Goal: Transaction & Acquisition: Purchase product/service

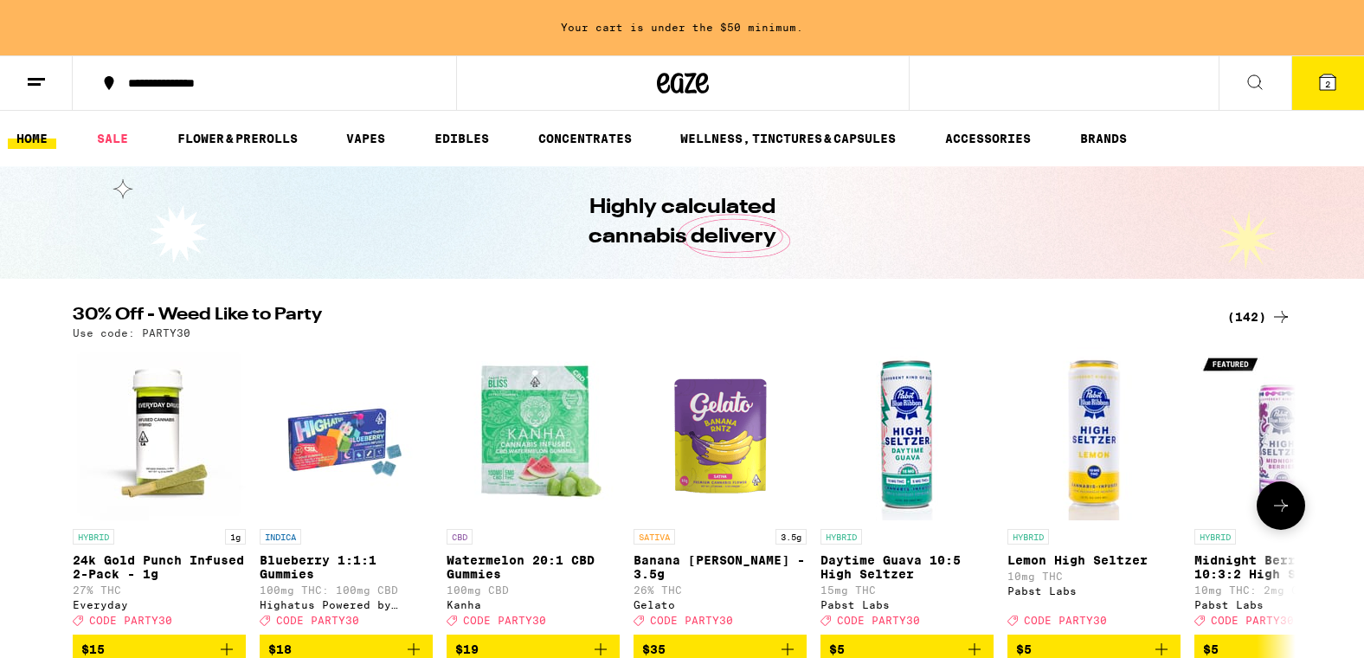
scroll to position [14, 0]
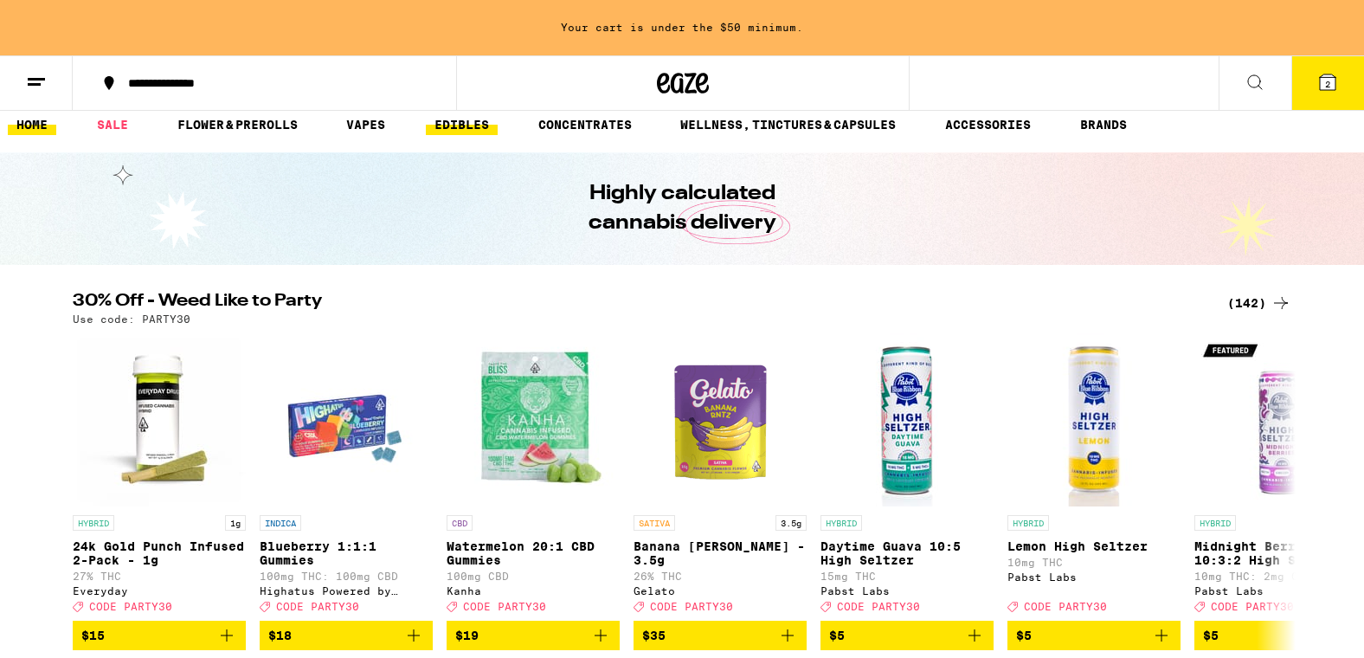
click at [483, 125] on link "EDIBLES" at bounding box center [462, 124] width 72 height 21
click at [1338, 81] on button "2" at bounding box center [1328, 83] width 73 height 54
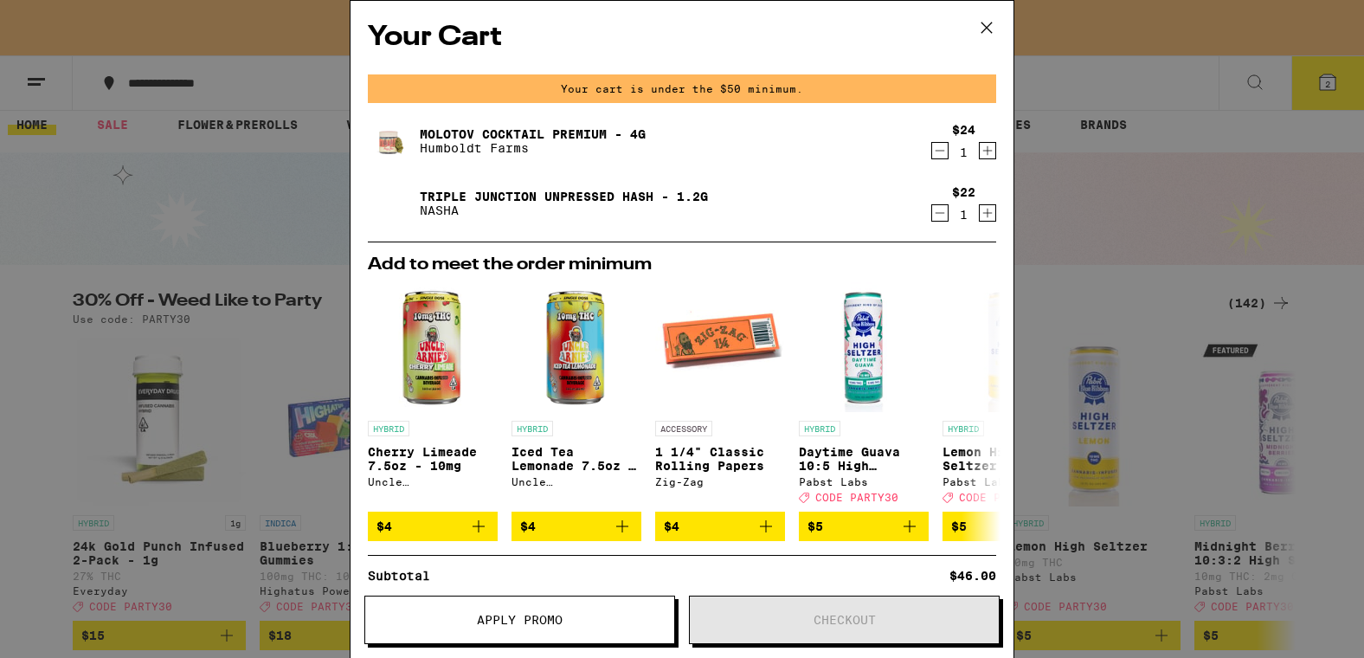
click at [943, 153] on icon "Decrement" at bounding box center [940, 150] width 16 height 21
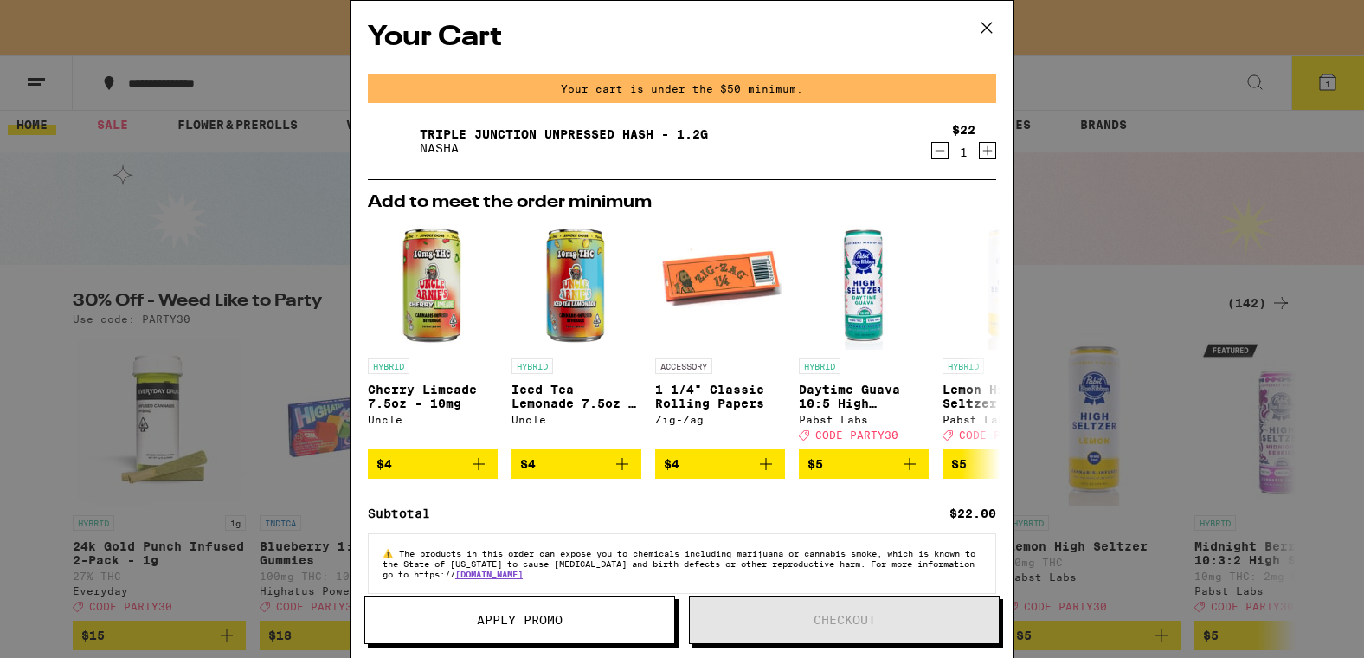
click at [940, 152] on icon "Decrement" at bounding box center [940, 150] width 16 height 21
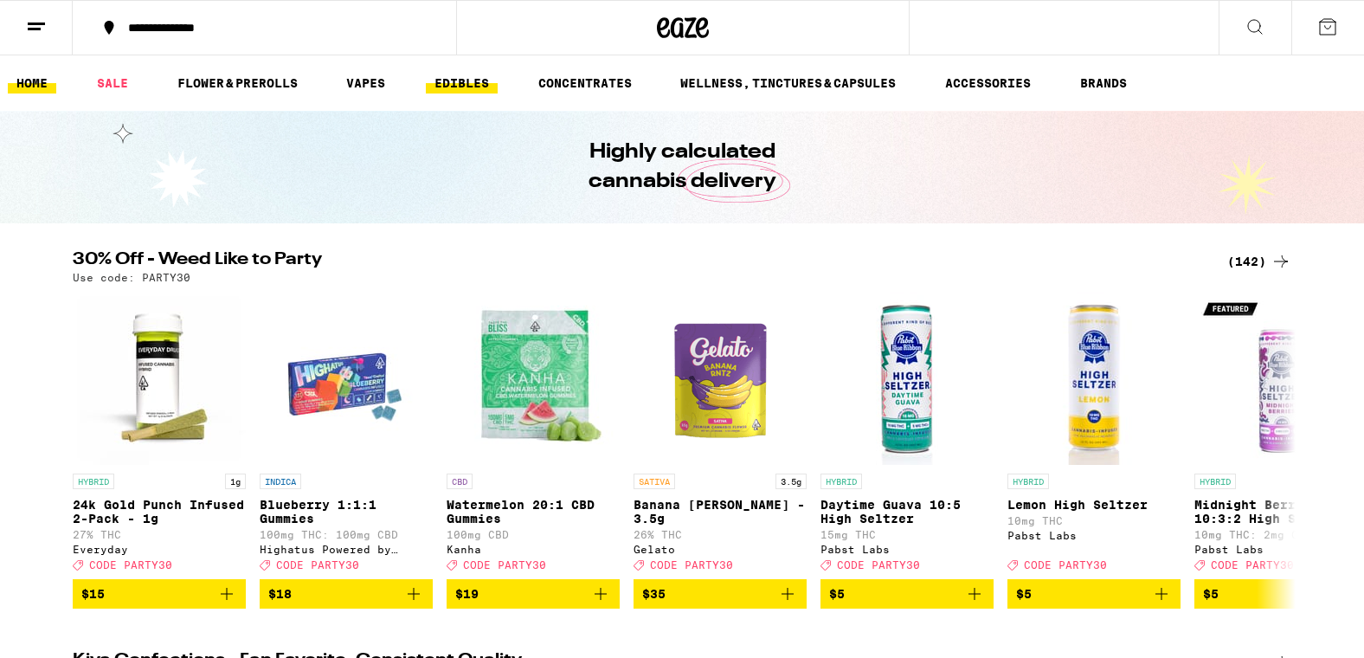
click at [469, 75] on link "EDIBLES" at bounding box center [462, 83] width 72 height 21
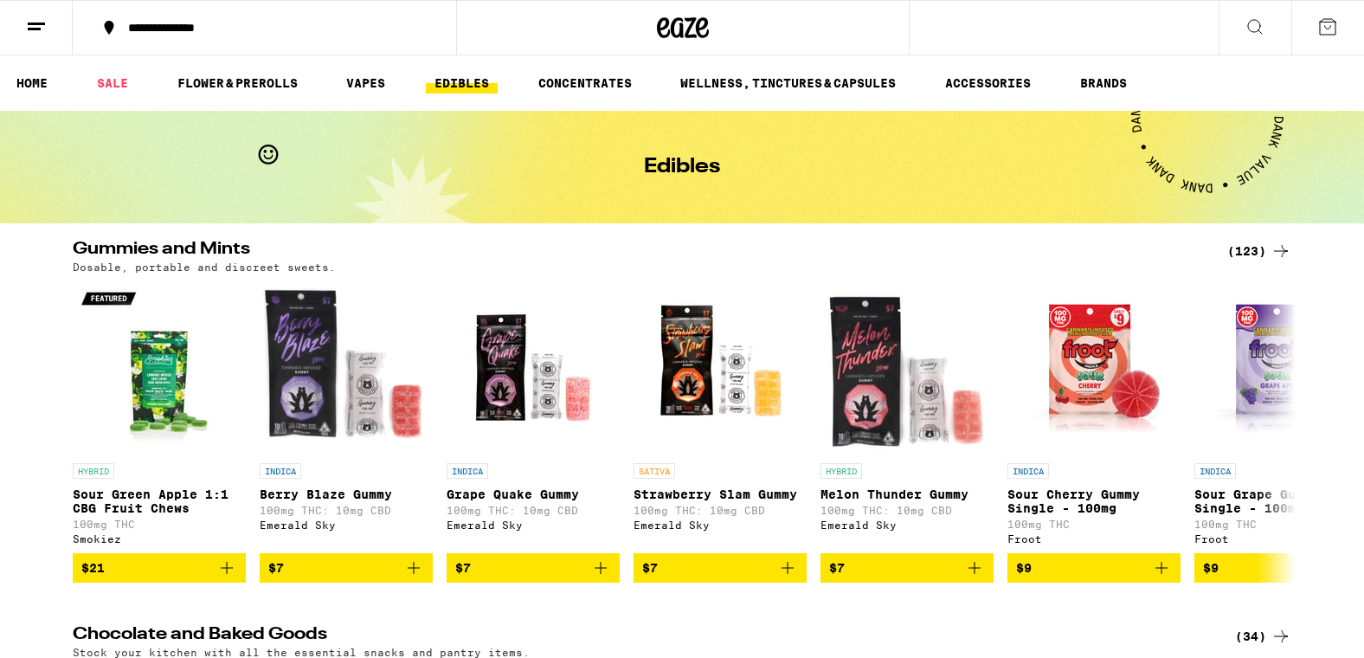
click at [1231, 247] on div "(123)" at bounding box center [1259, 251] width 64 height 21
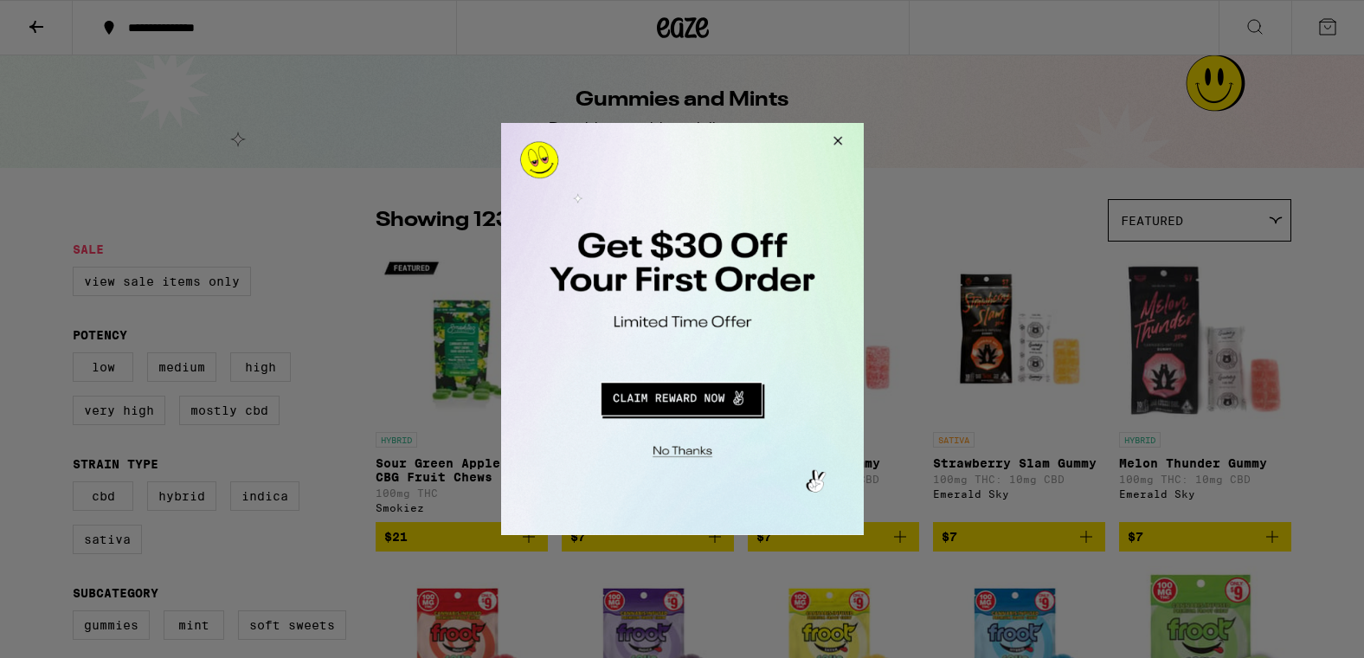
click at [838, 135] on button "Close Modal" at bounding box center [834, 144] width 47 height 42
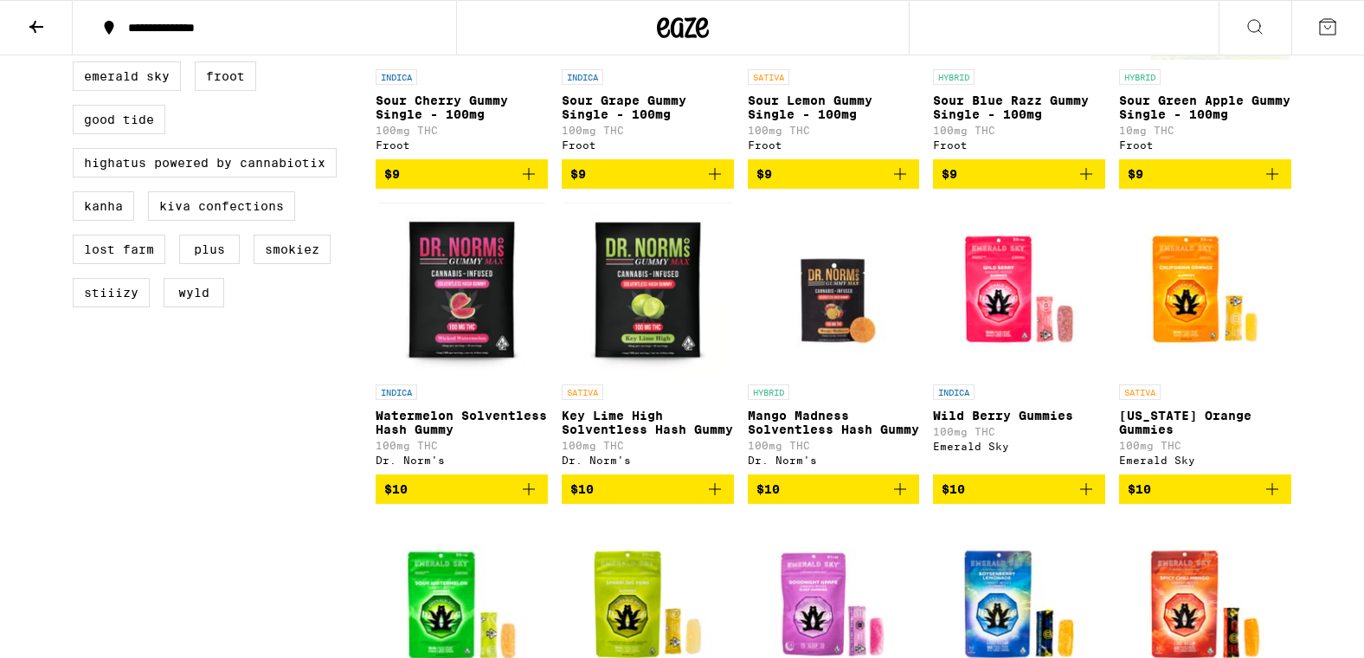
scroll to position [800, 0]
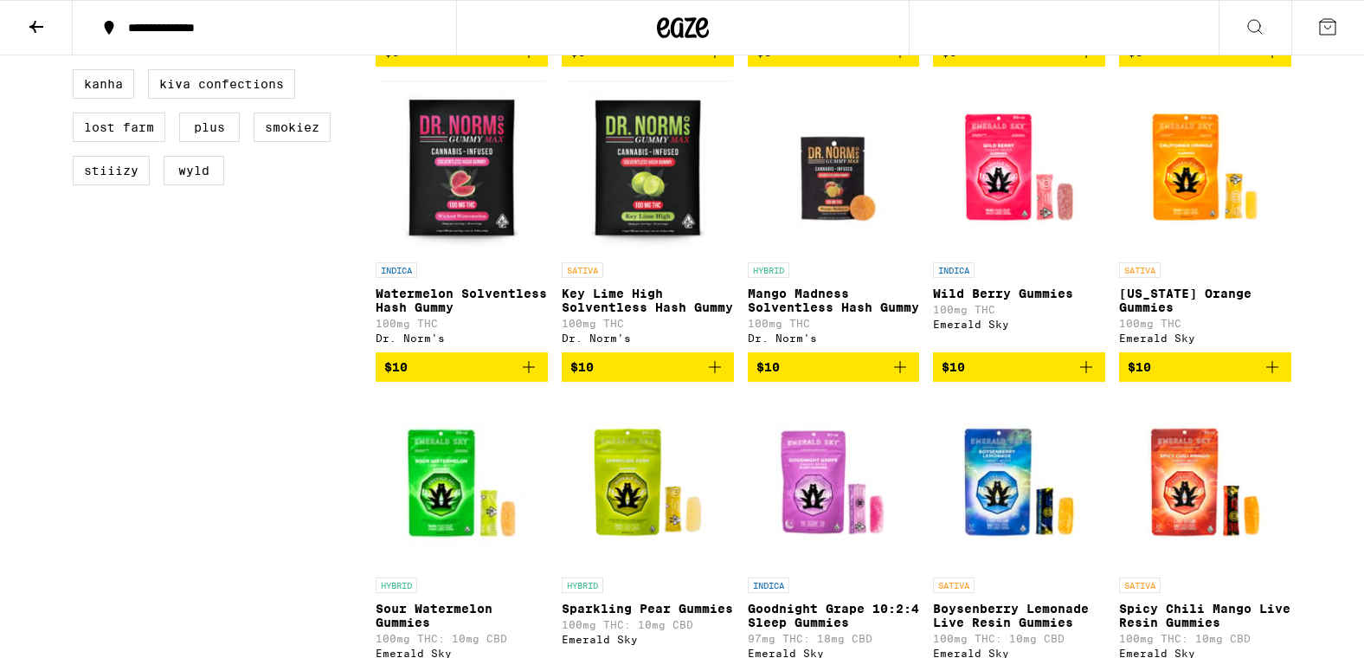
click at [622, 209] on img "Open page for Key Lime High Solventless Hash Gummy from Dr. Norm's" at bounding box center [647, 167] width 167 height 173
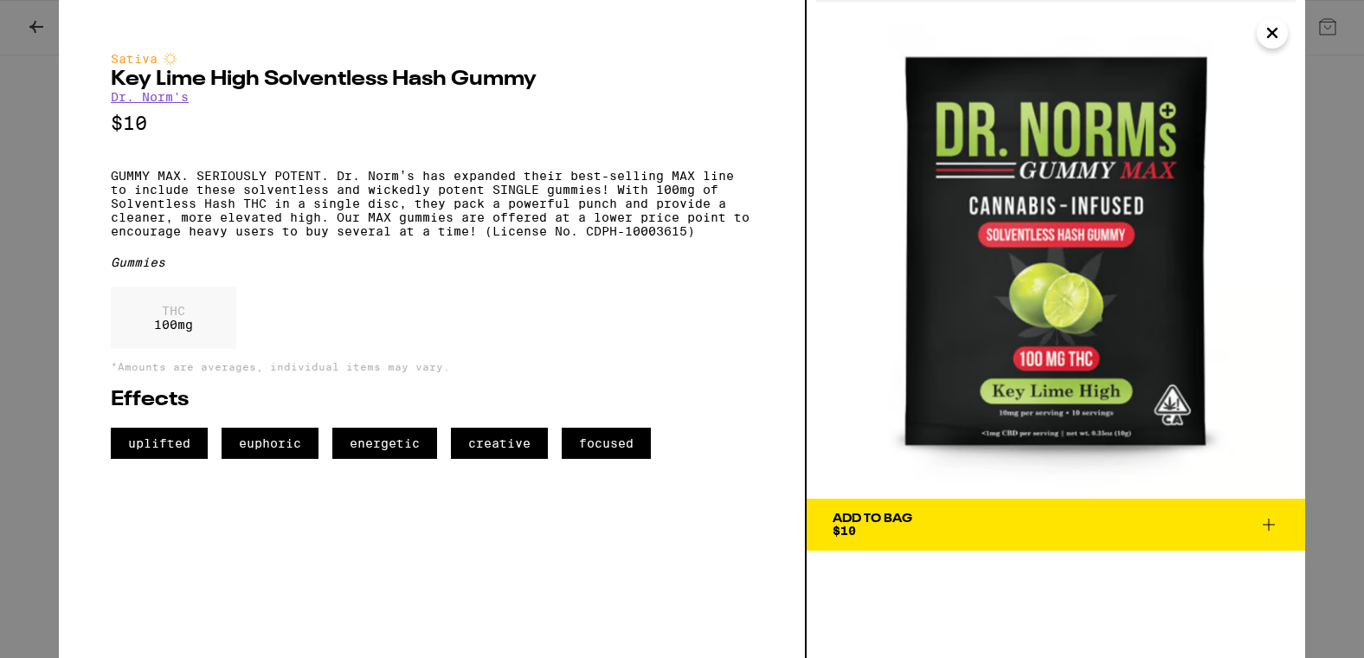
click at [1266, 34] on icon "Close" at bounding box center [1272, 33] width 21 height 26
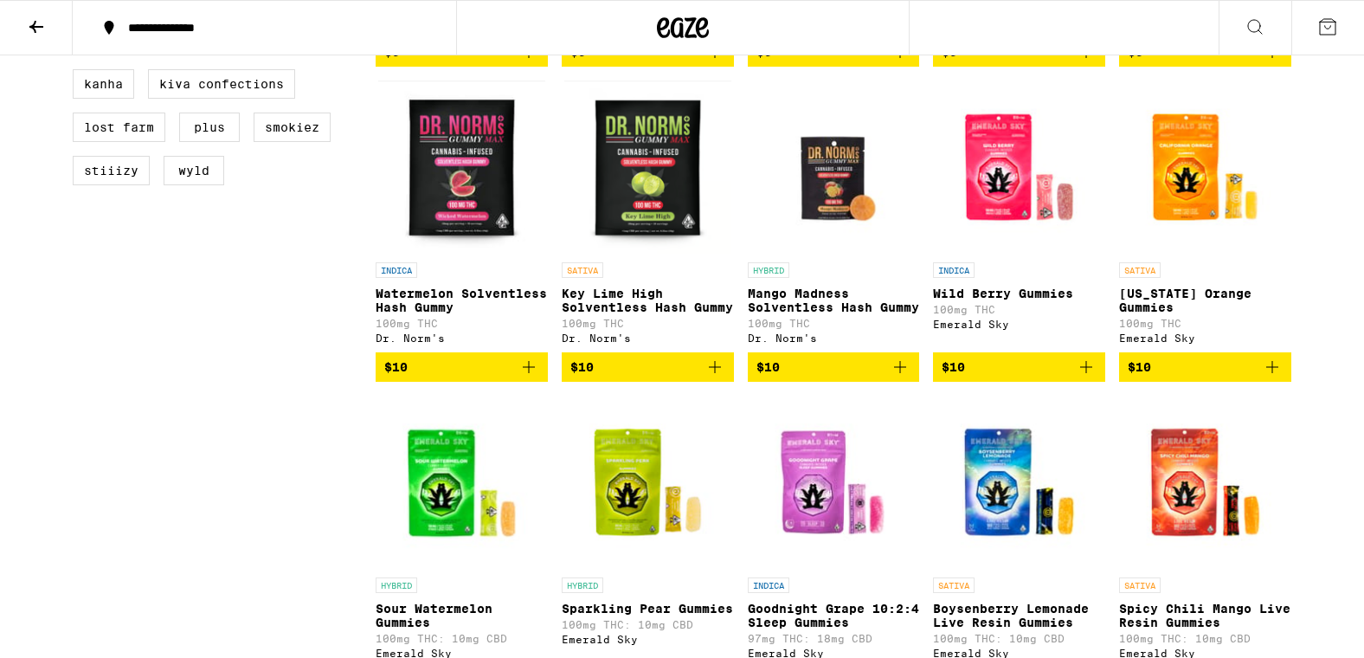
click at [489, 377] on span "$10" at bounding box center [461, 367] width 155 height 21
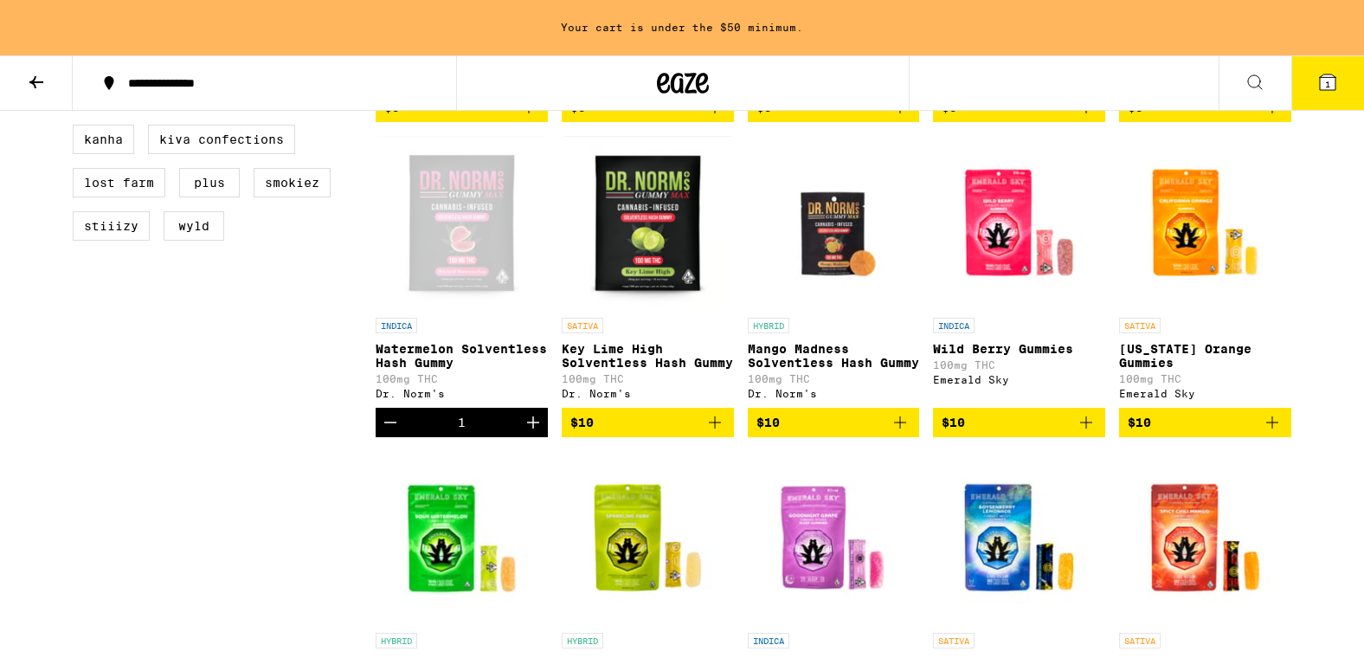
scroll to position [855, 0]
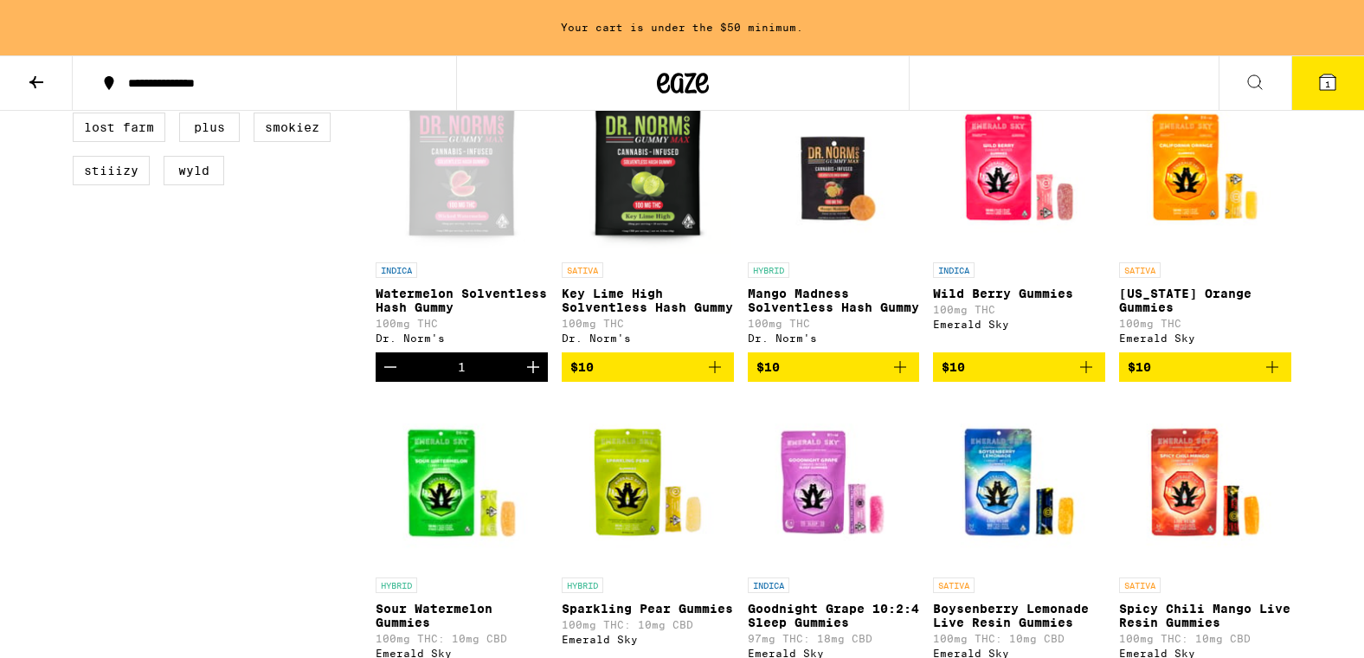
click at [646, 377] on span "$10" at bounding box center [647, 367] width 155 height 21
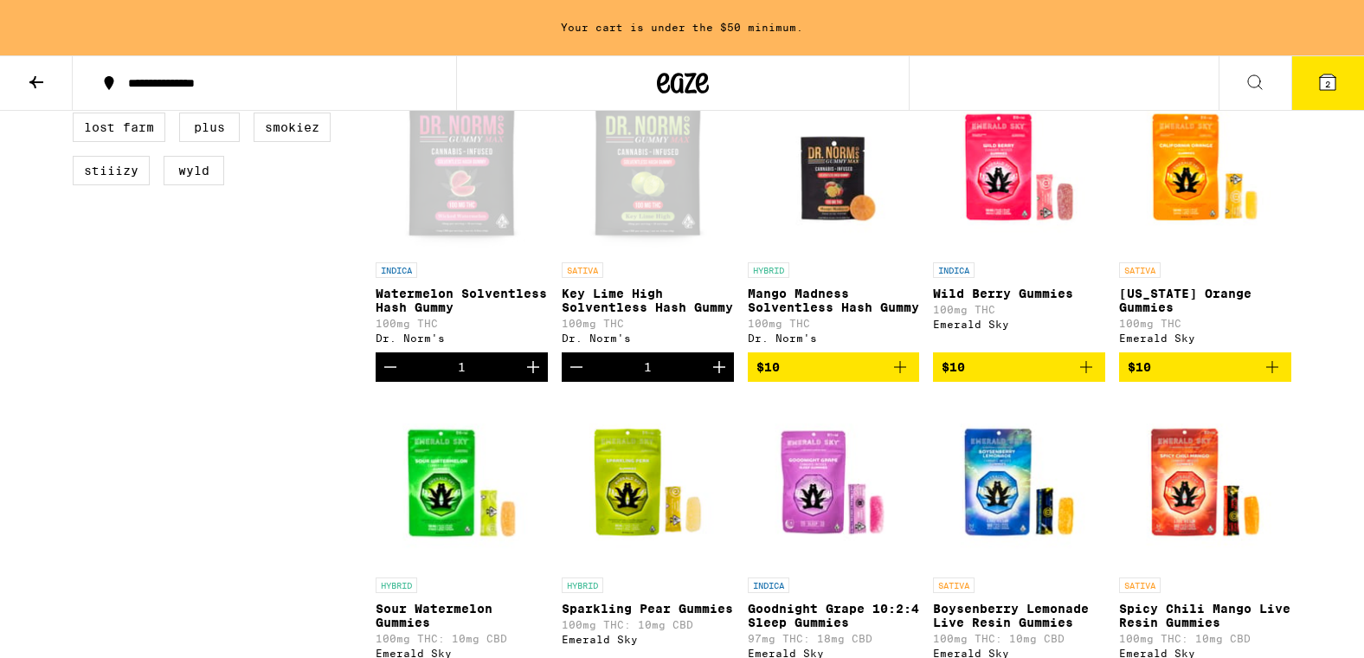
click at [383, 377] on icon "Decrement" at bounding box center [390, 367] width 21 height 21
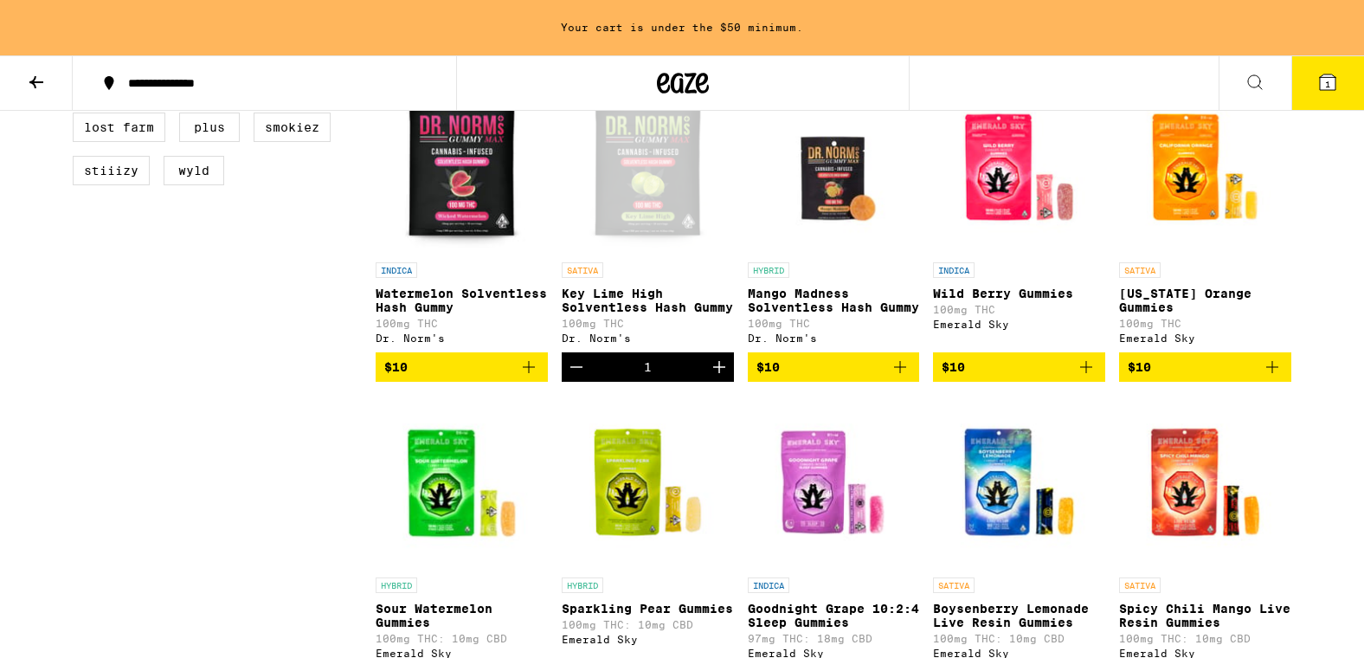
click at [793, 377] on span "$10" at bounding box center [834, 367] width 155 height 21
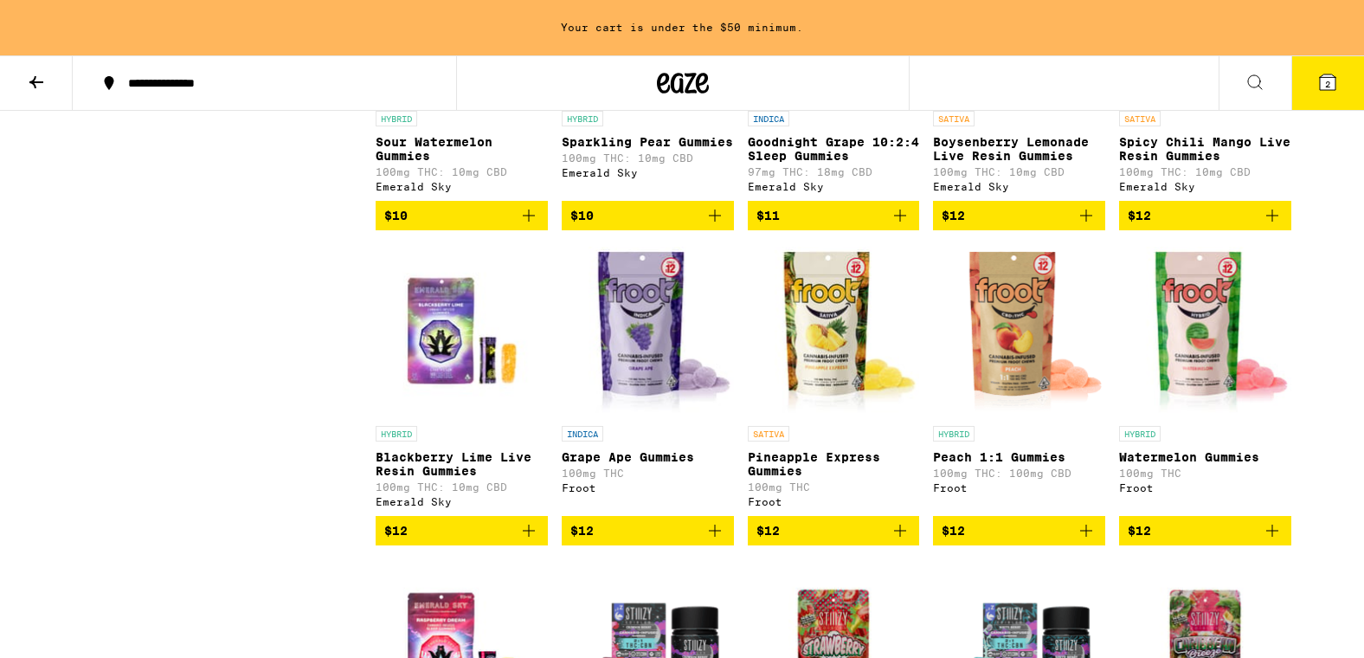
scroll to position [1334, 0]
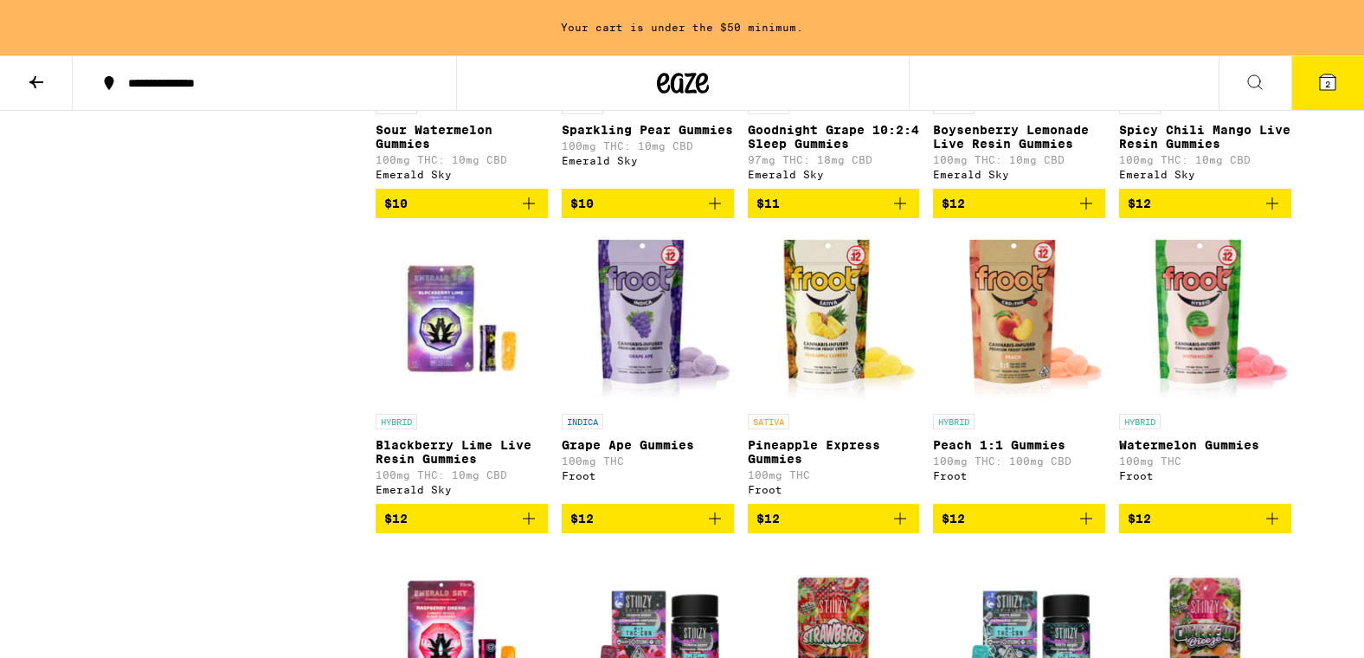
click at [817, 385] on img "Open page for Pineapple Express Gummies from Froot" at bounding box center [834, 318] width 172 height 173
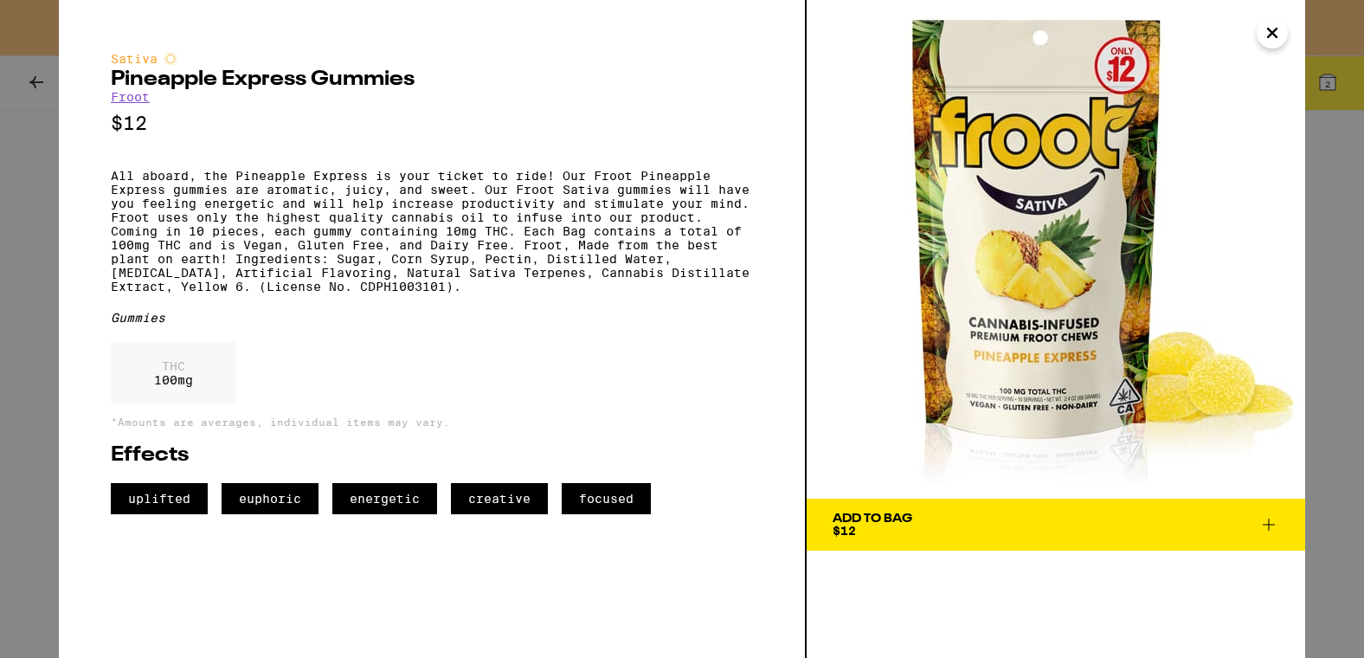
click at [1278, 25] on icon "Close" at bounding box center [1272, 33] width 21 height 26
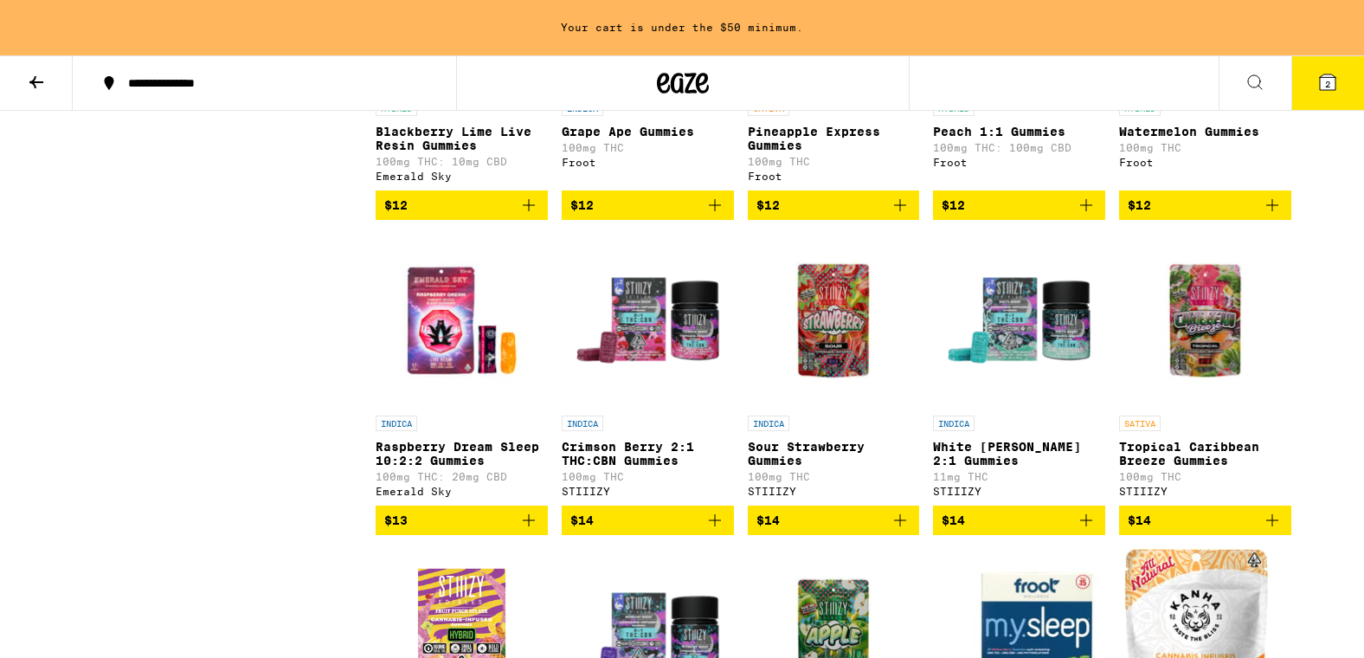
scroll to position [1651, 0]
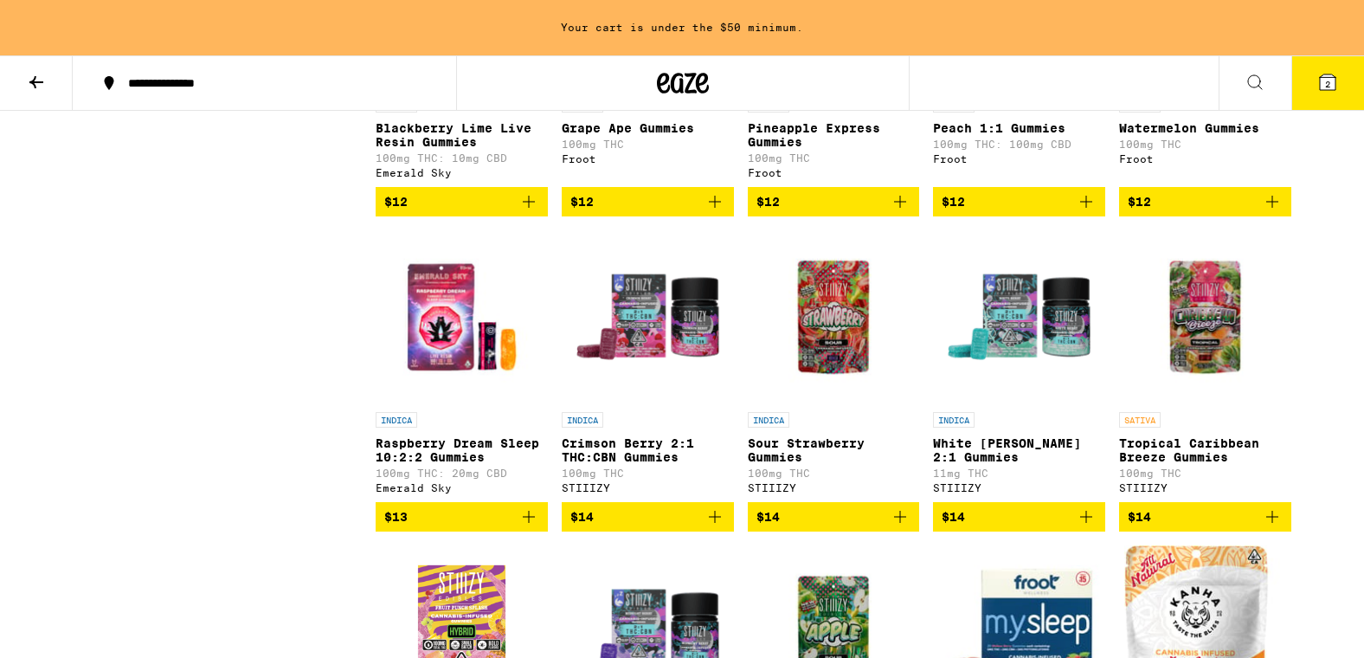
click at [1189, 362] on img "Open page for Tropical Caribbean Breeze Gummies from STIIIZY" at bounding box center [1205, 316] width 172 height 173
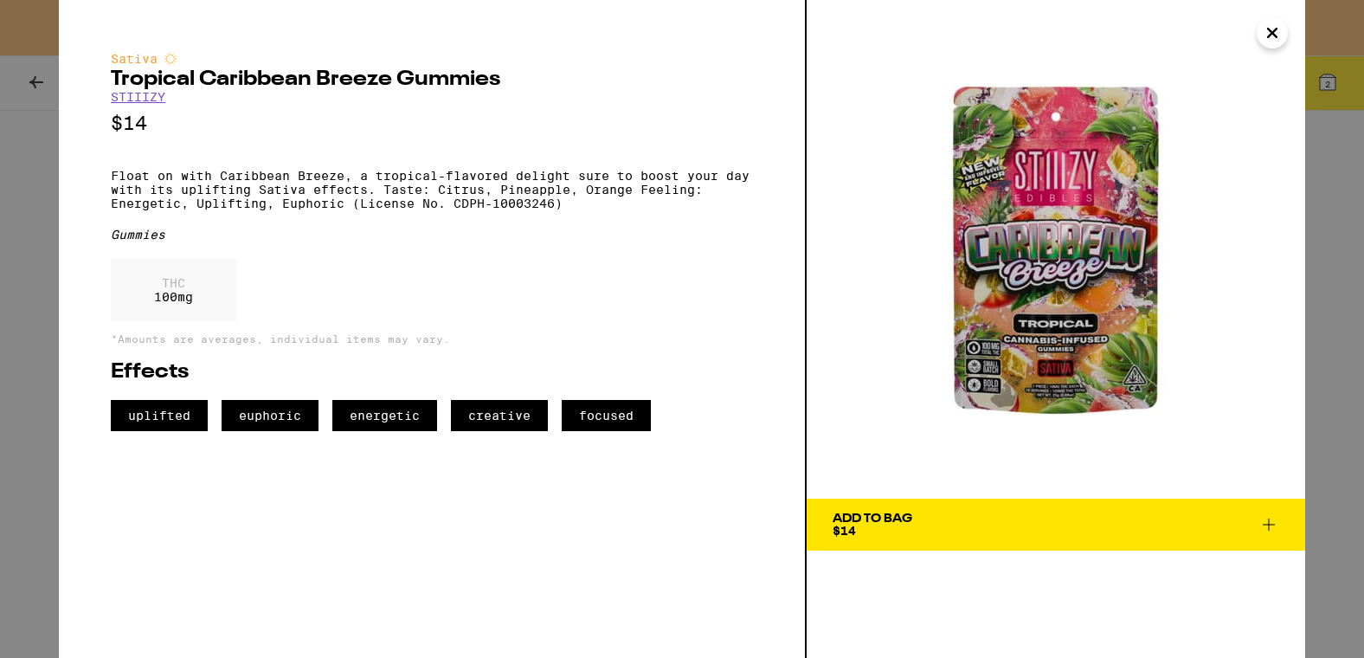
click at [1279, 29] on icon "Close" at bounding box center [1272, 33] width 21 height 26
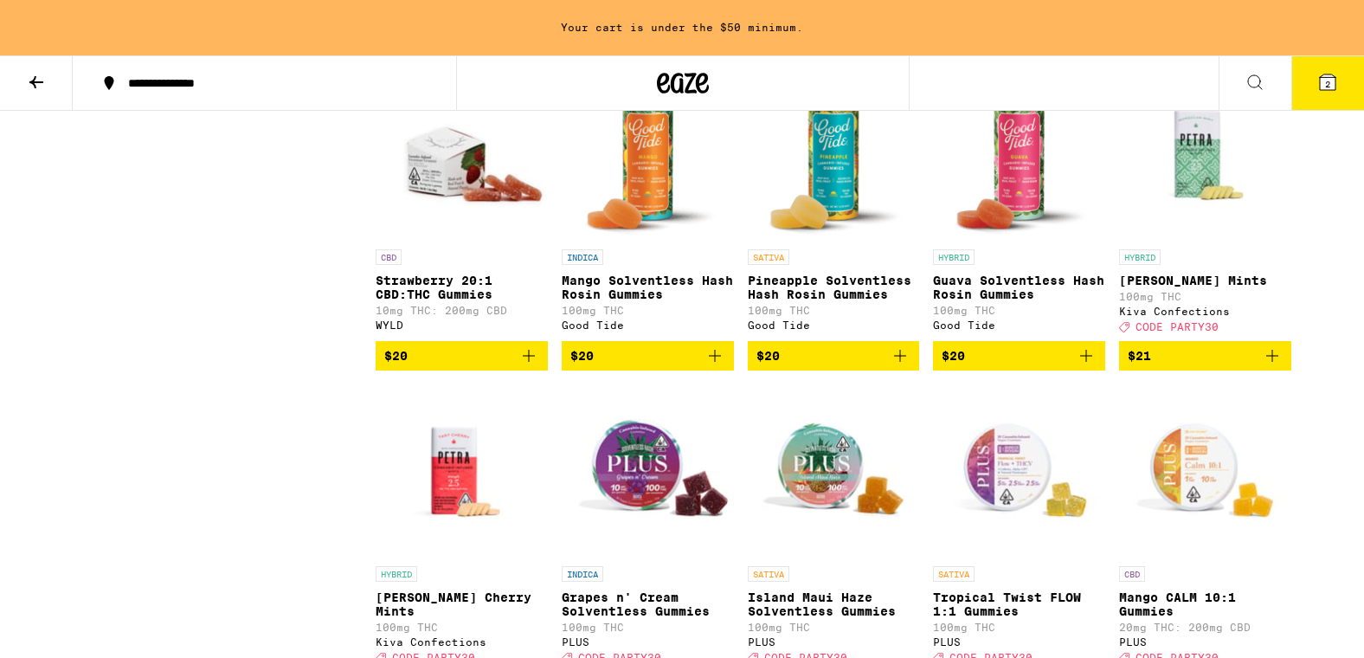
scroll to position [6011, 0]
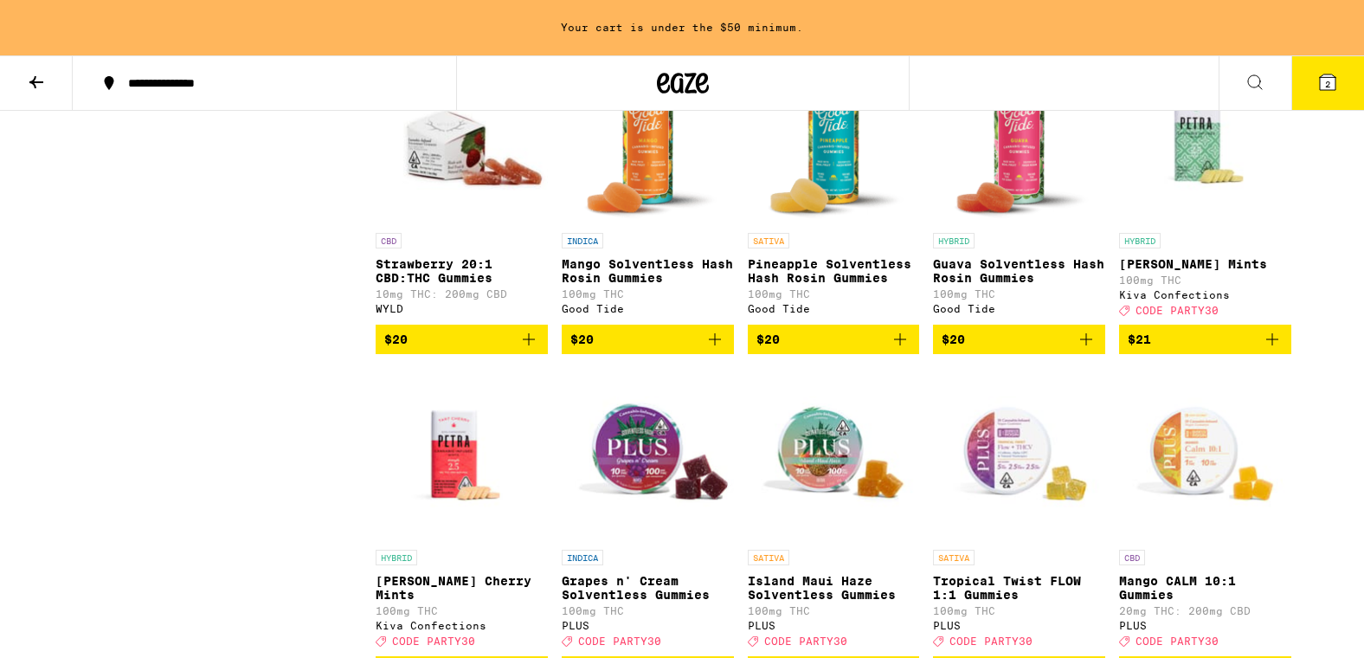
click at [1018, 350] on span "$20" at bounding box center [1019, 339] width 155 height 21
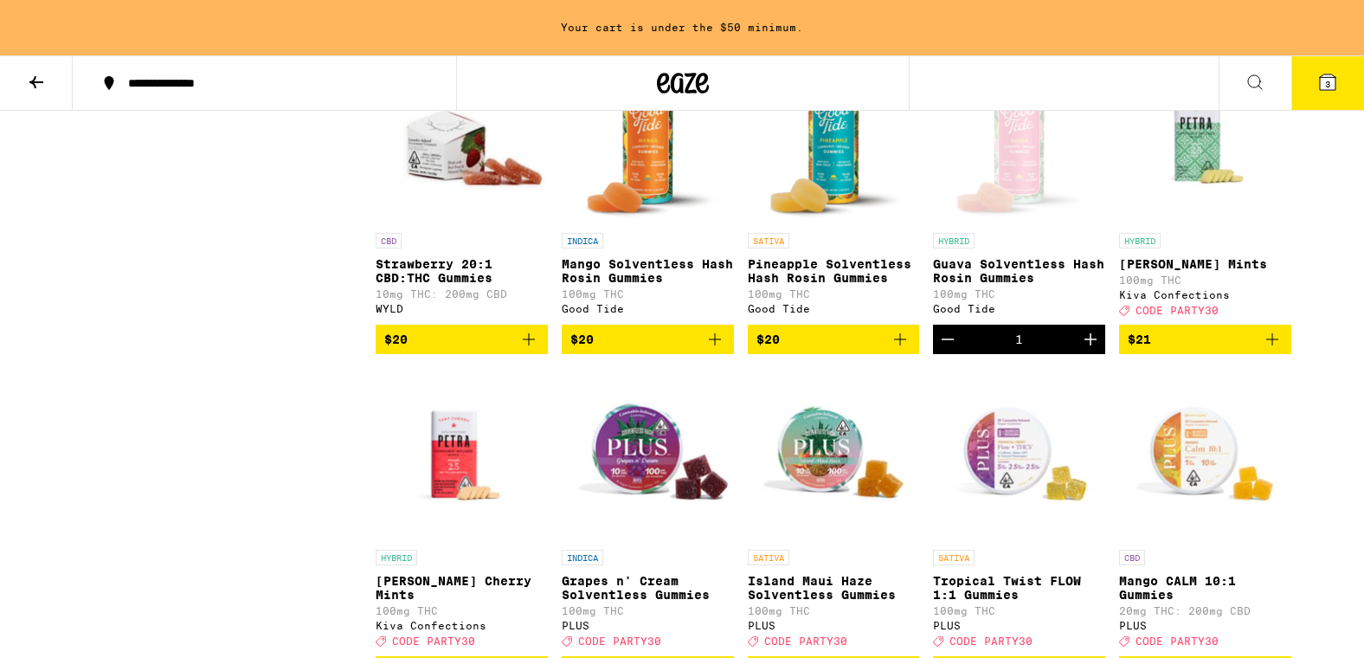
click at [1016, 224] on div "Open page for Guava Solventless Hash Rosin Gummies from Good Tide" at bounding box center [1019, 137] width 169 height 173
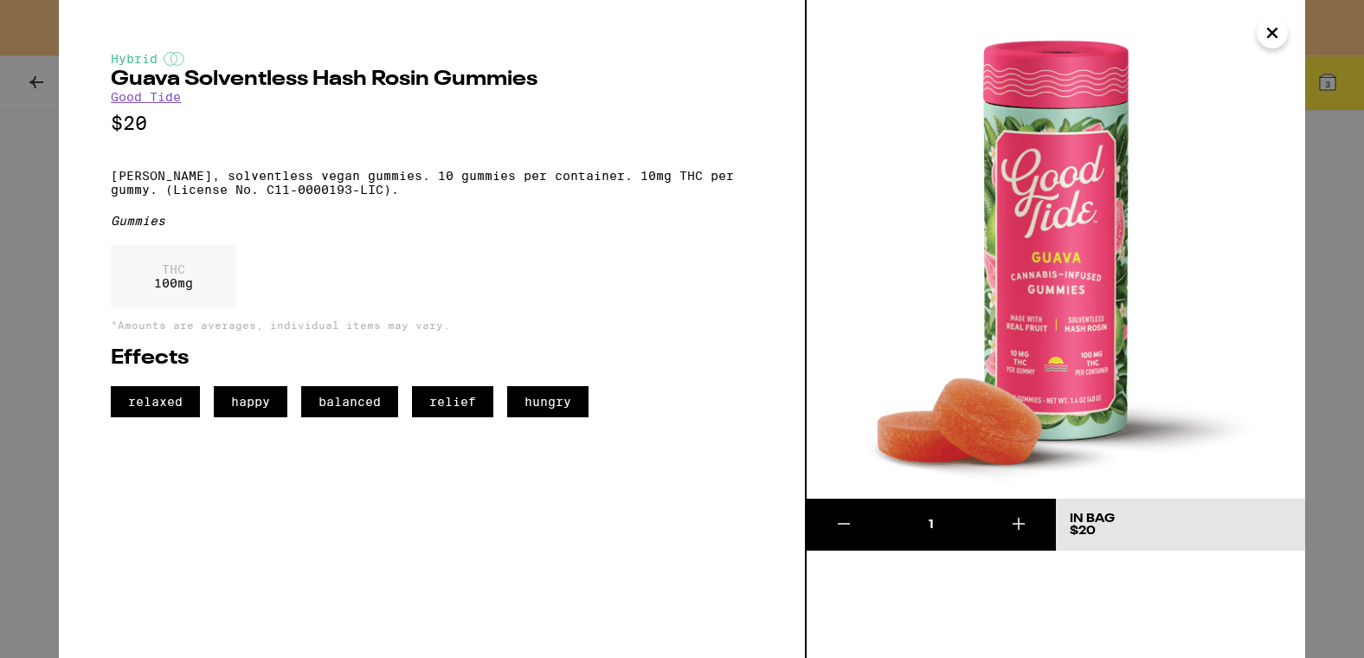
click at [1266, 35] on icon "Close" at bounding box center [1272, 33] width 21 height 26
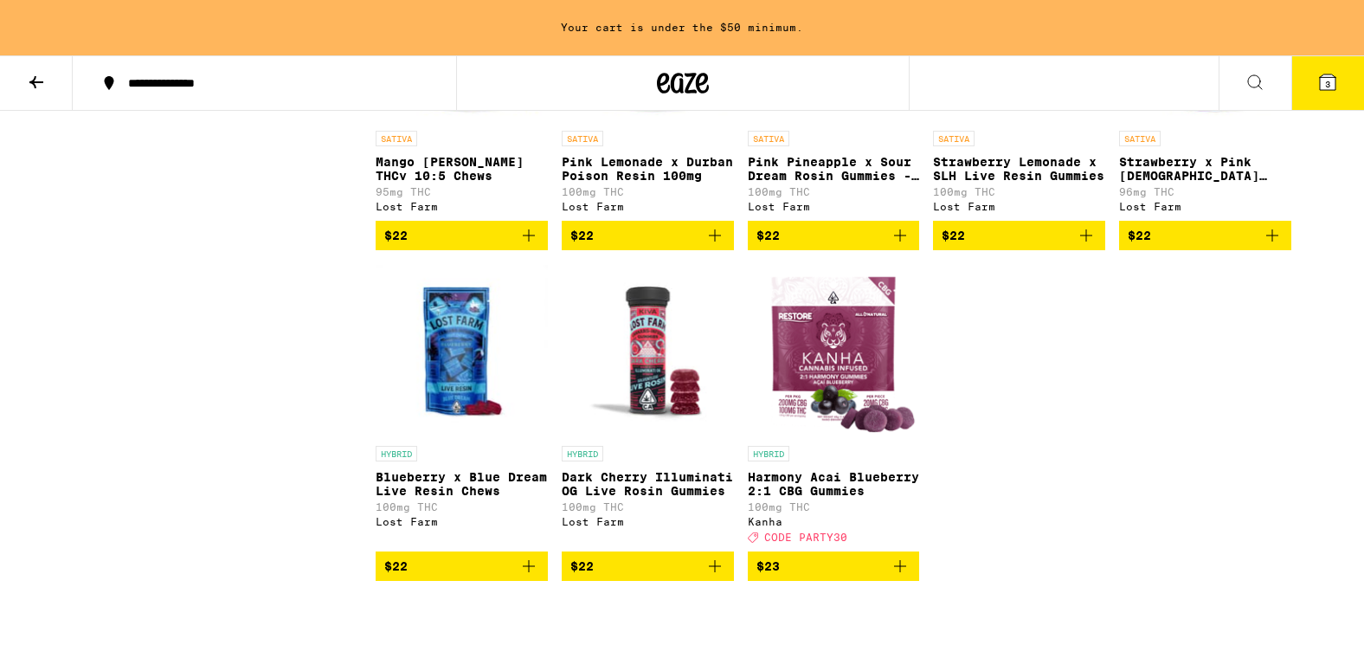
scroll to position [7759, 0]
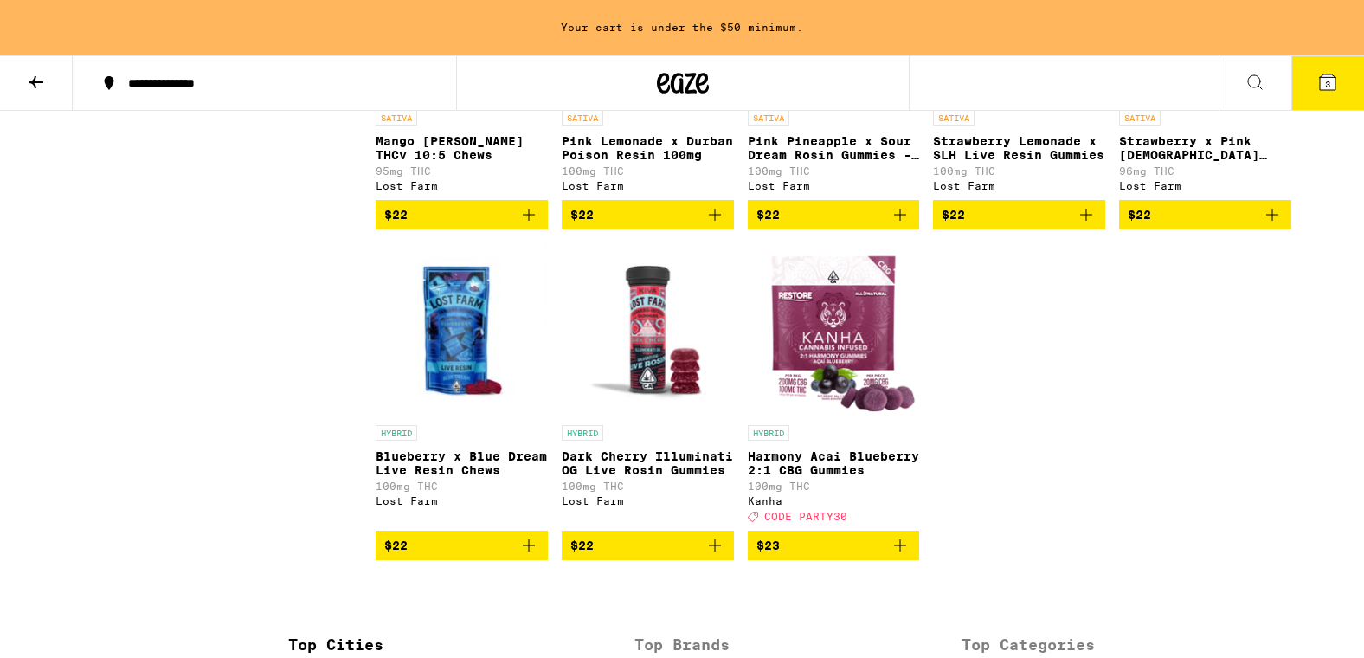
click at [836, 162] on p "Pink Pineapple x Sour Dream Rosin Gummies - 100mg" at bounding box center [834, 148] width 172 height 28
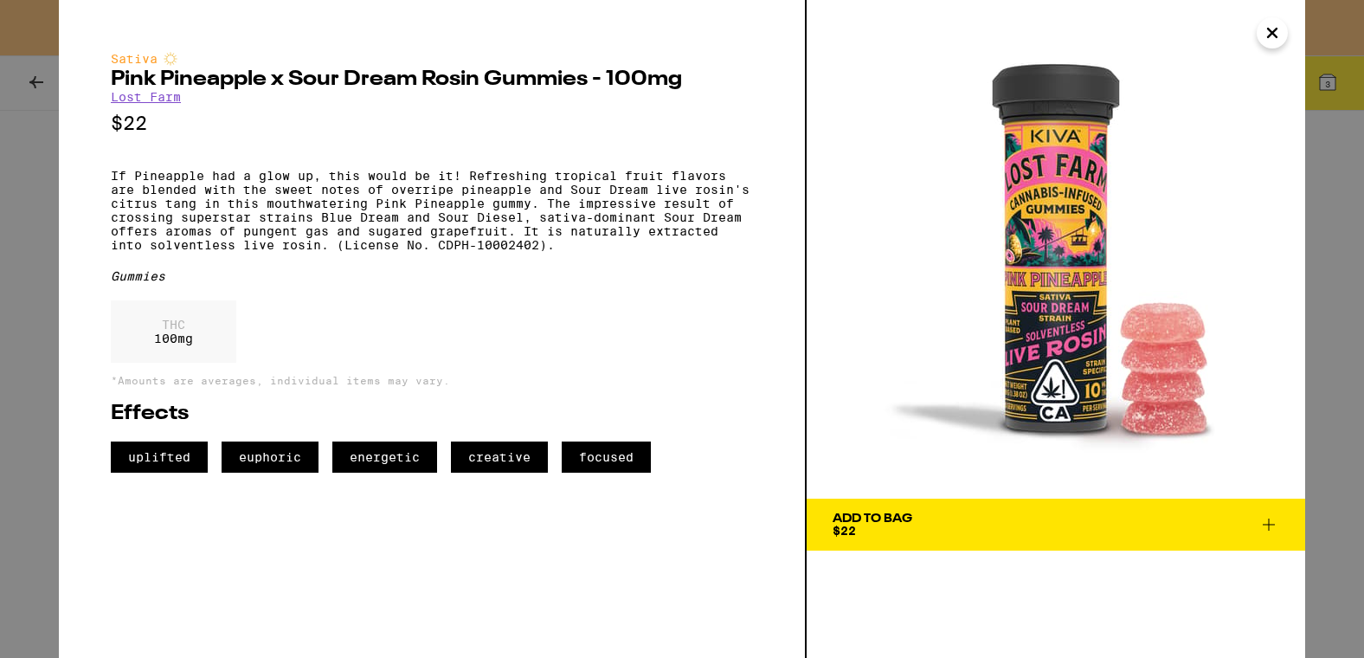
click at [1279, 40] on icon "Close" at bounding box center [1272, 33] width 21 height 26
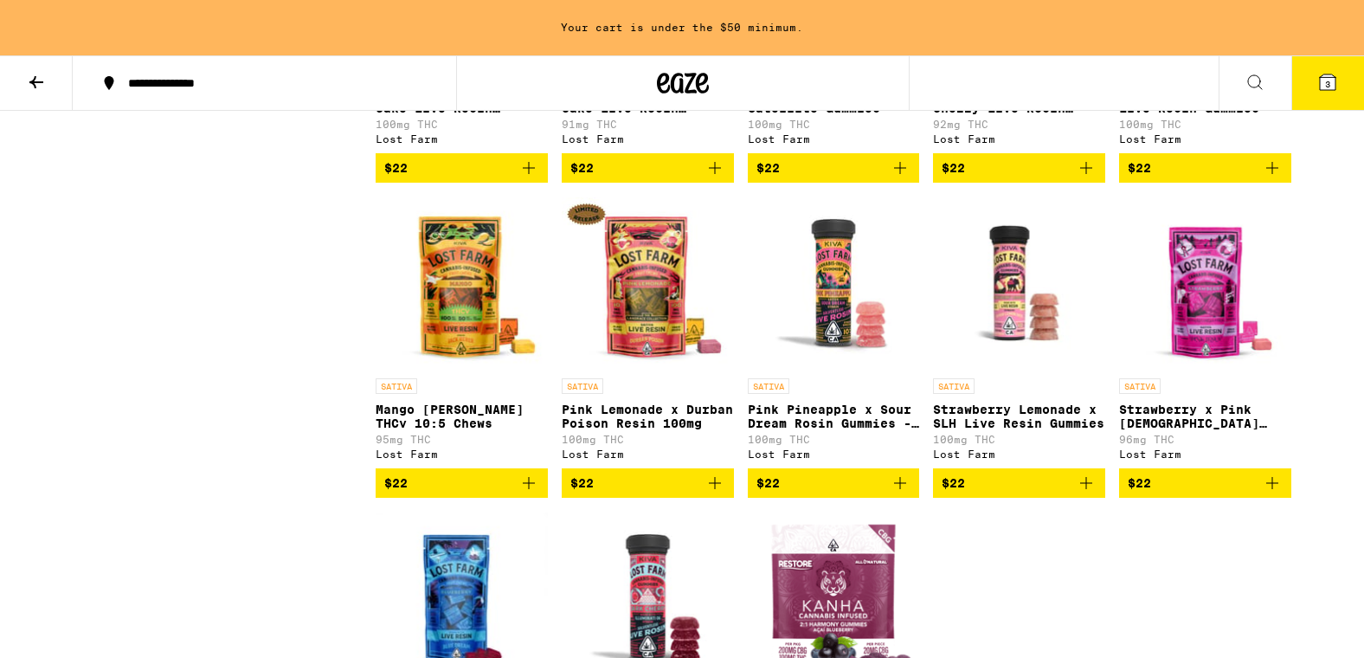
scroll to position [7488, 0]
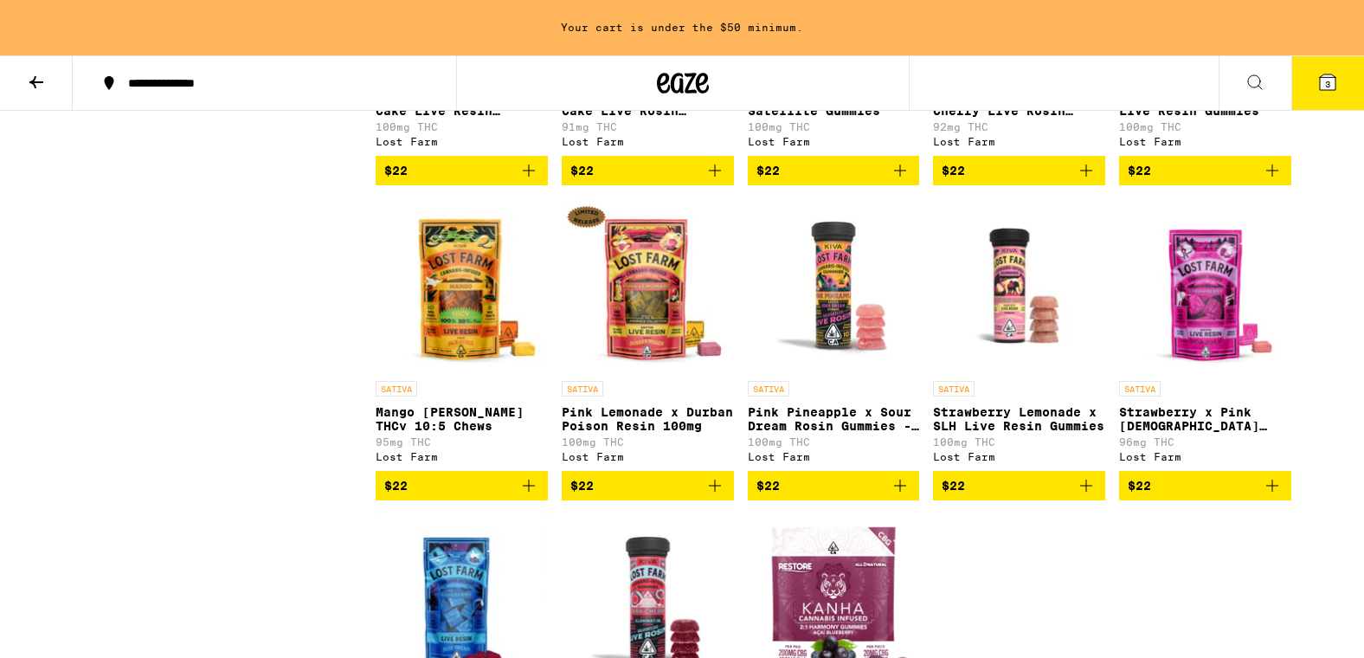
click at [976, 118] on p "Dragon Fruit x Trop. Cherry Live Rosin Chews" at bounding box center [1019, 104] width 172 height 28
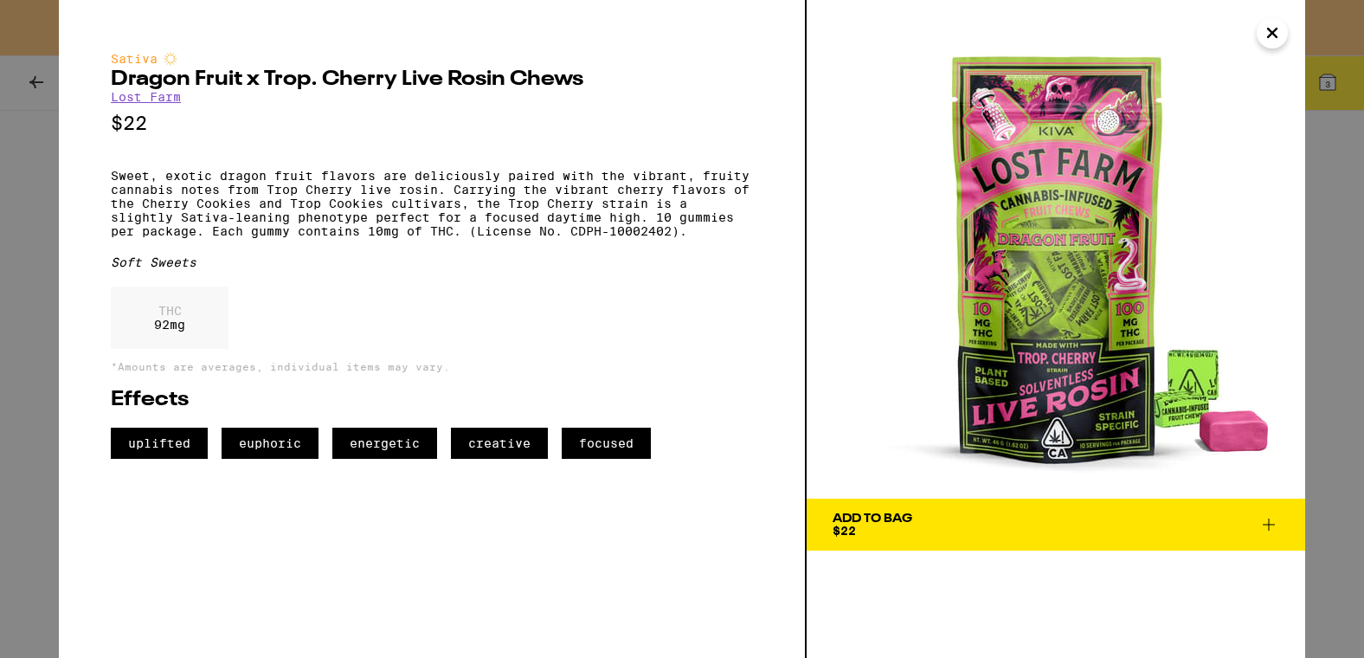
click at [1269, 23] on icon "Close" at bounding box center [1272, 33] width 21 height 26
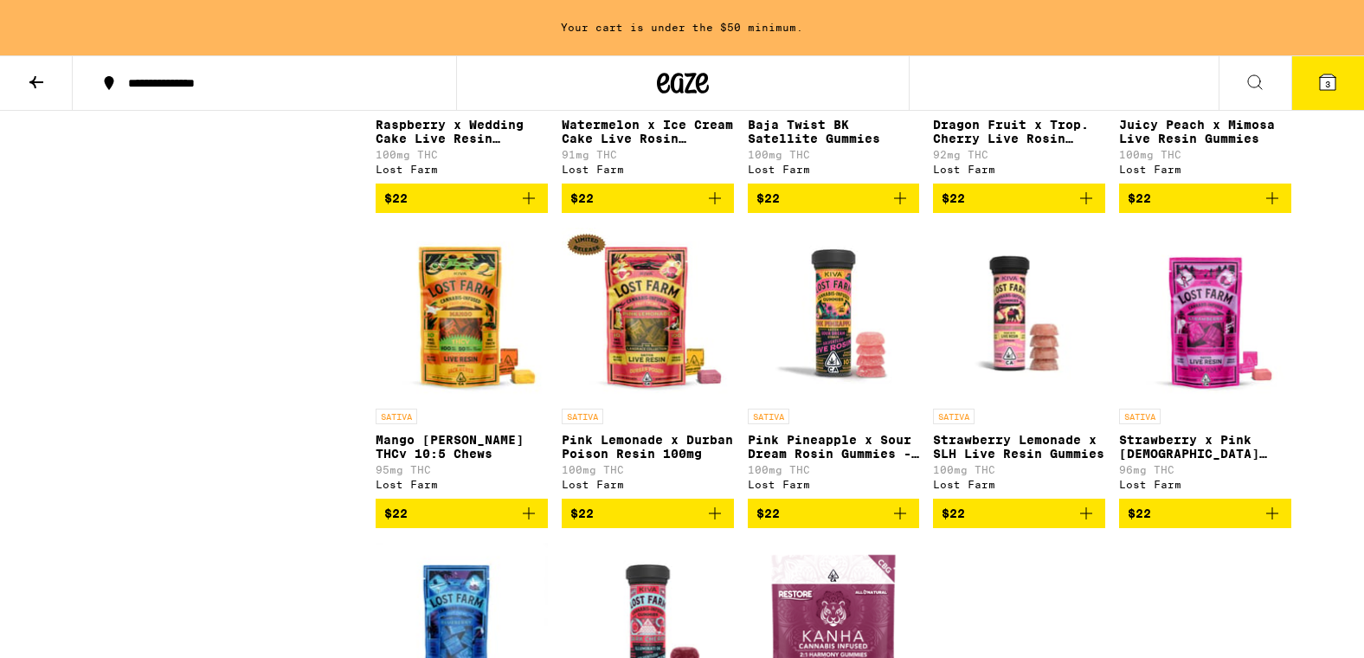
scroll to position [7404, 0]
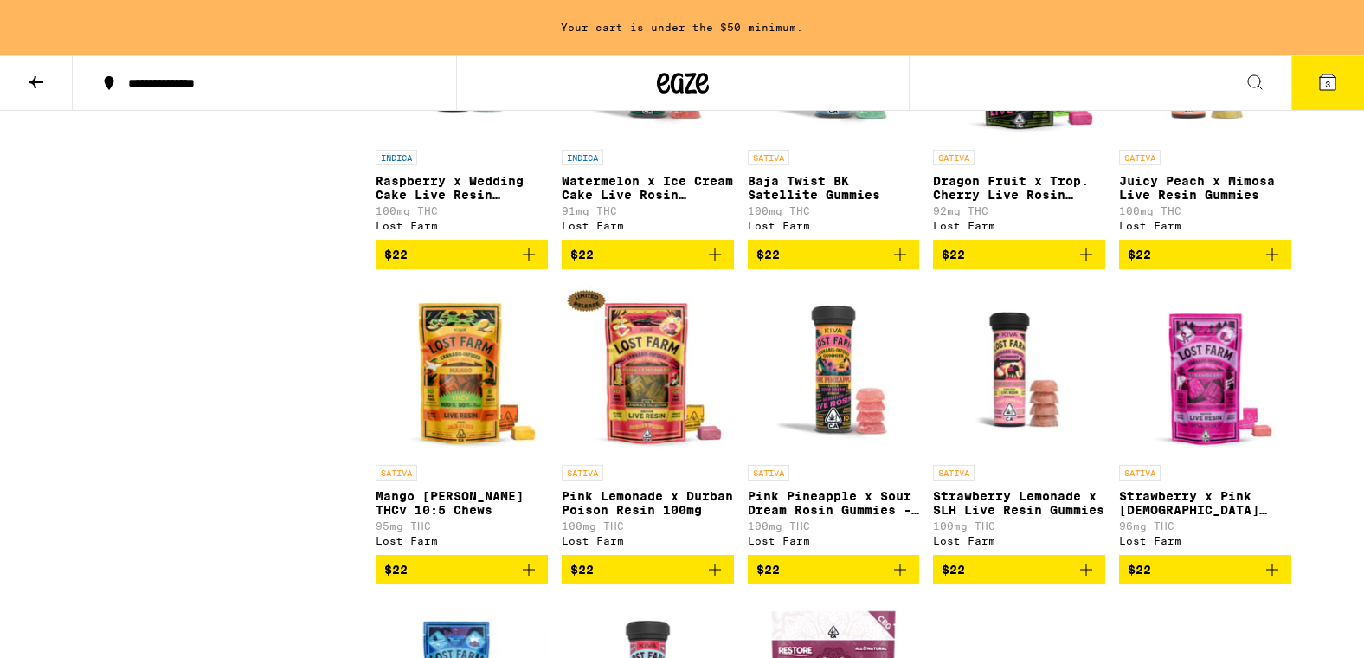
click at [1266, 81] on button at bounding box center [1255, 83] width 73 height 55
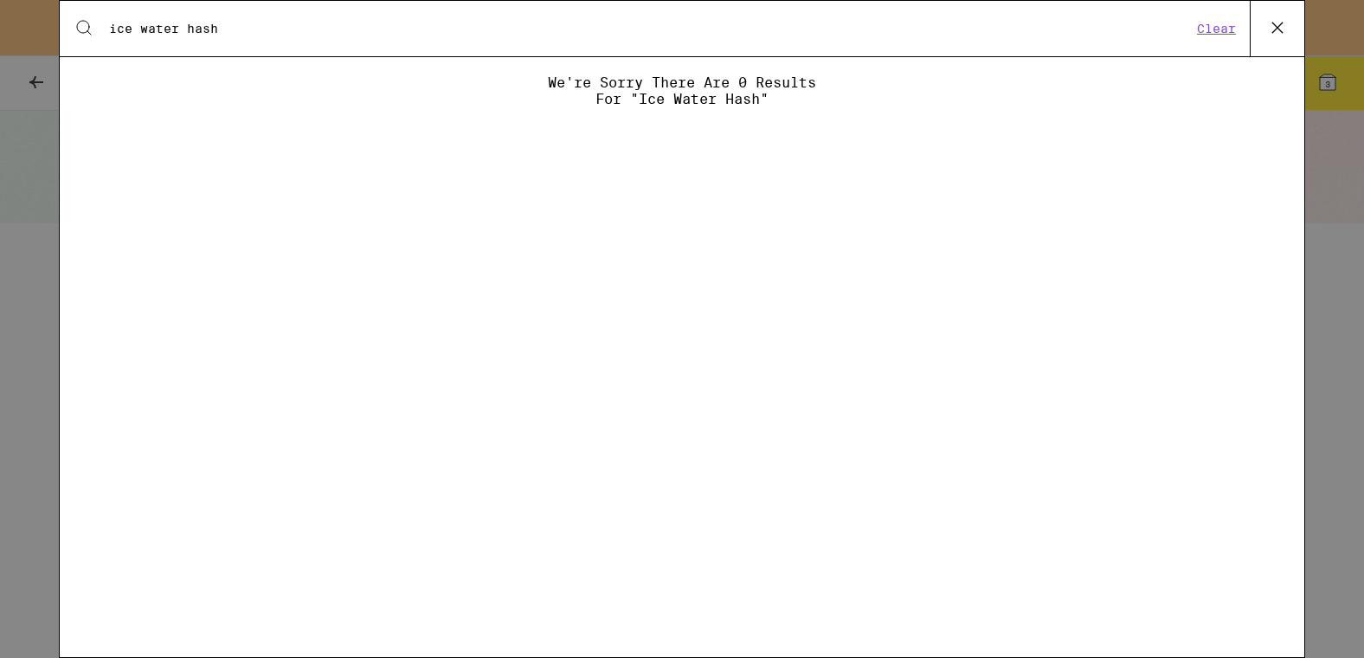
type input "ice water hash"
drag, startPoint x: 355, startPoint y: 35, endPoint x: 139, endPoint y: 62, distance: 218.1
click at [139, 62] on div "Search for Products ice water hash Clear We're sorry there are 0 results for "i…" at bounding box center [682, 329] width 1247 height 658
drag, startPoint x: 297, startPoint y: 30, endPoint x: 93, endPoint y: 25, distance: 203.5
click at [93, 25] on div "Search for Products ice water hash Clear" at bounding box center [682, 28] width 1245 height 55
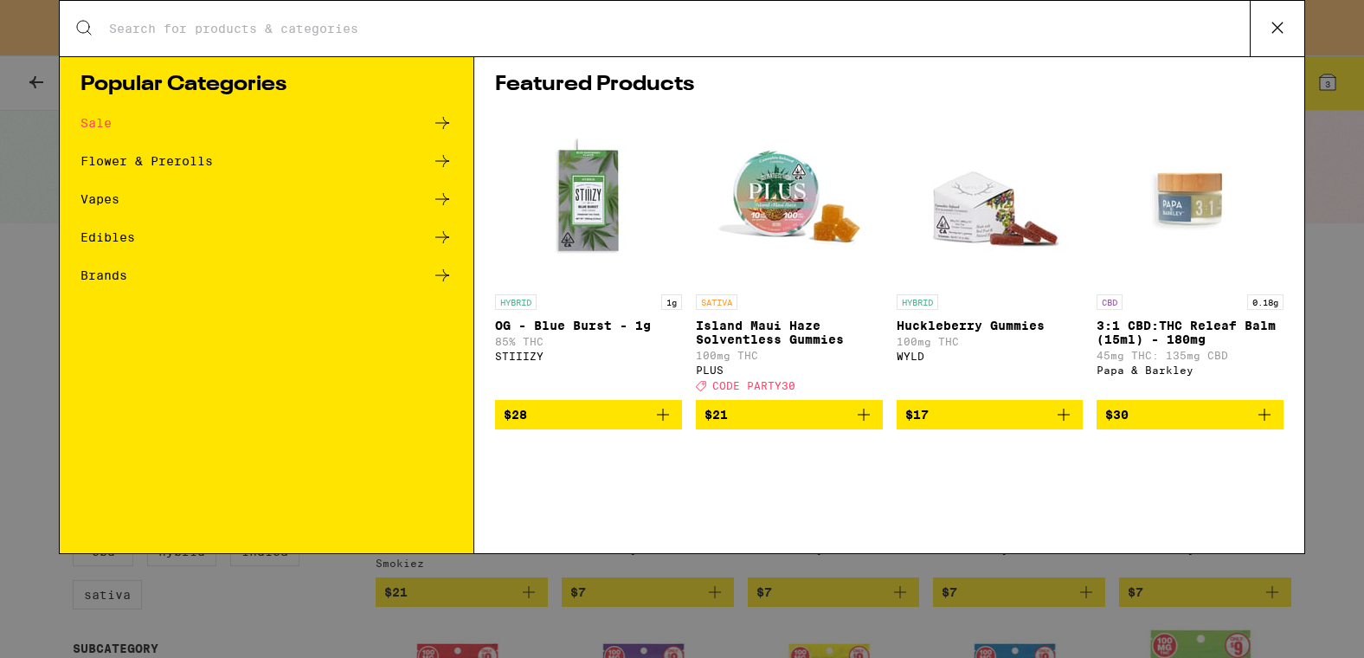
click at [52, 273] on div "Search for Products Popular Categories Sale Flower & Prerolls Vapes Edibles Bra…" at bounding box center [682, 329] width 1364 height 658
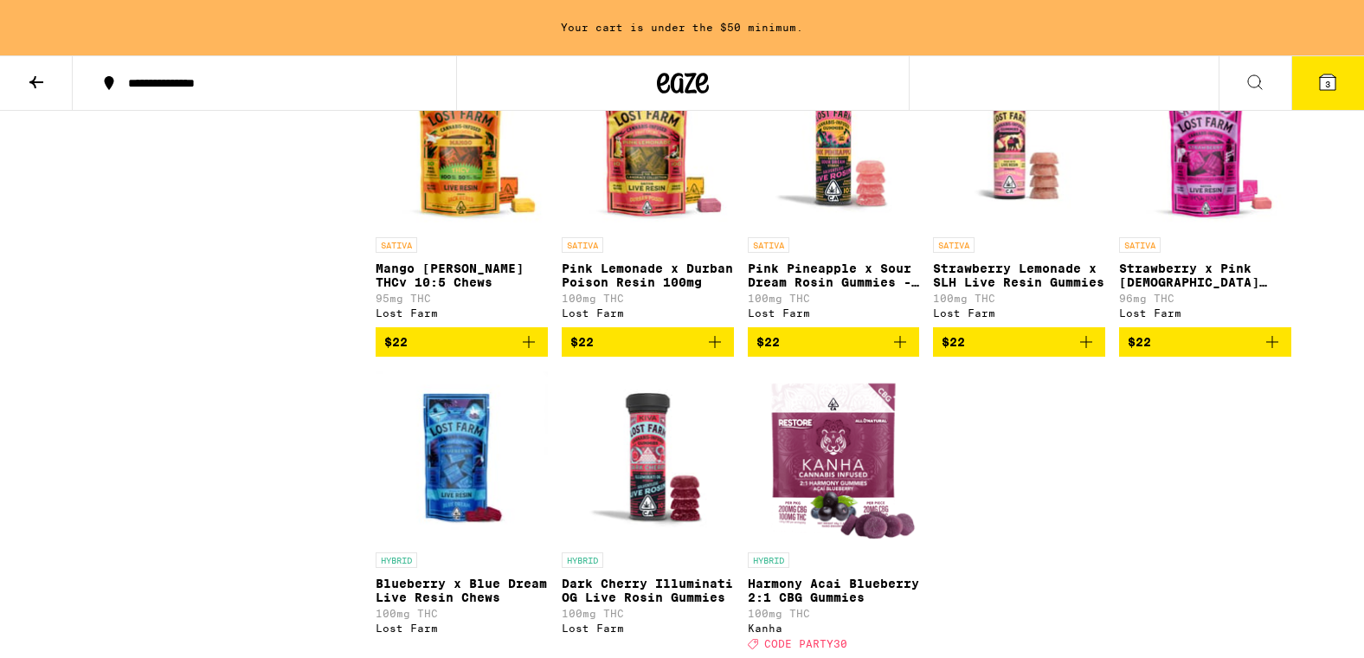
scroll to position [7636, 0]
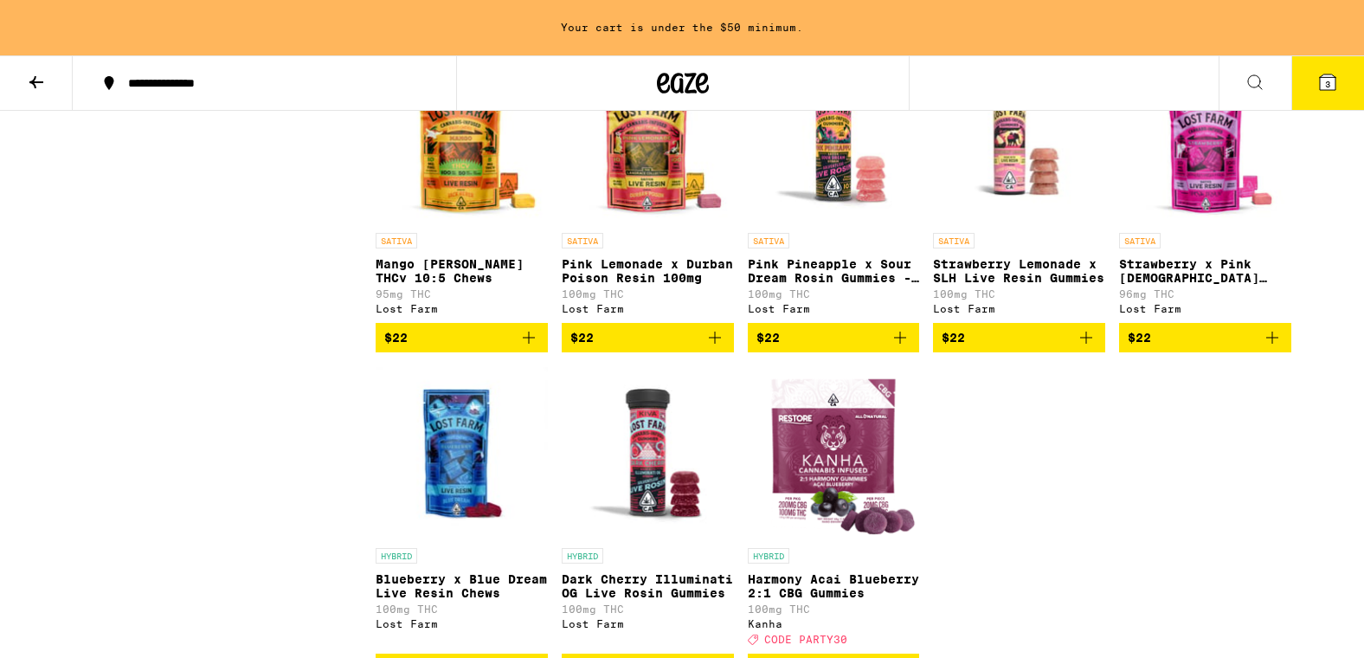
click at [824, 348] on span "$22" at bounding box center [834, 337] width 155 height 21
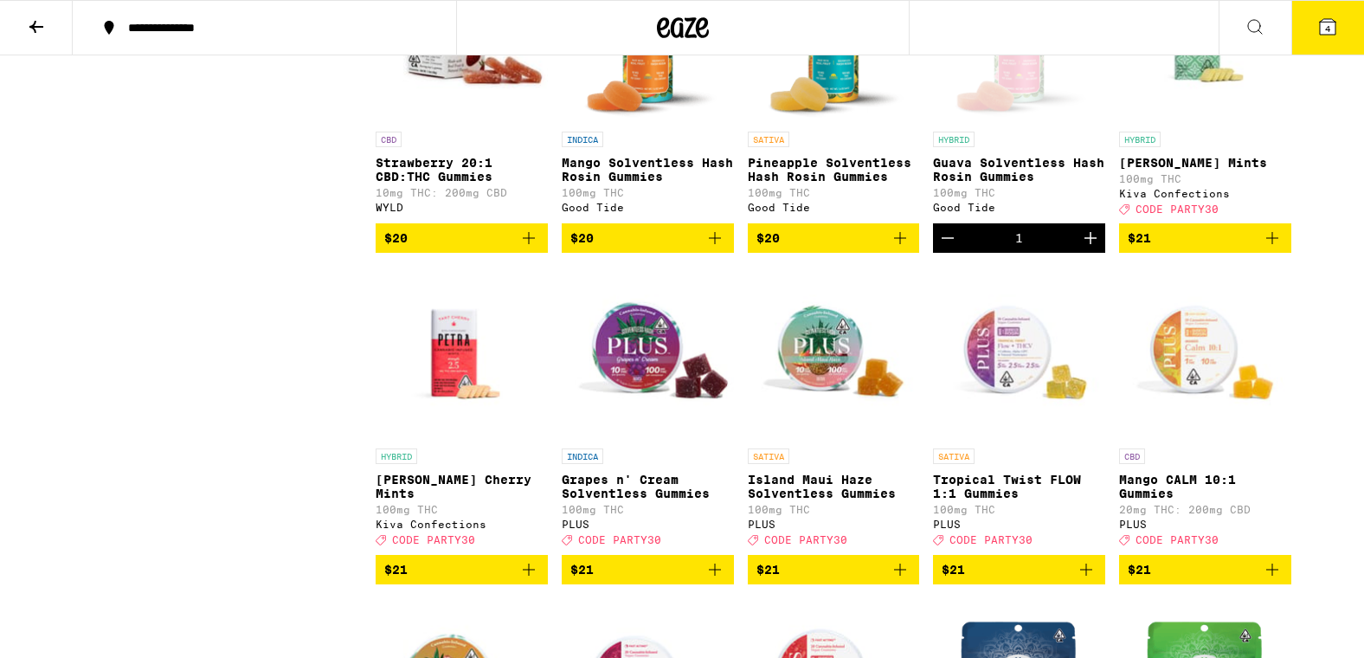
scroll to position [6071, 0]
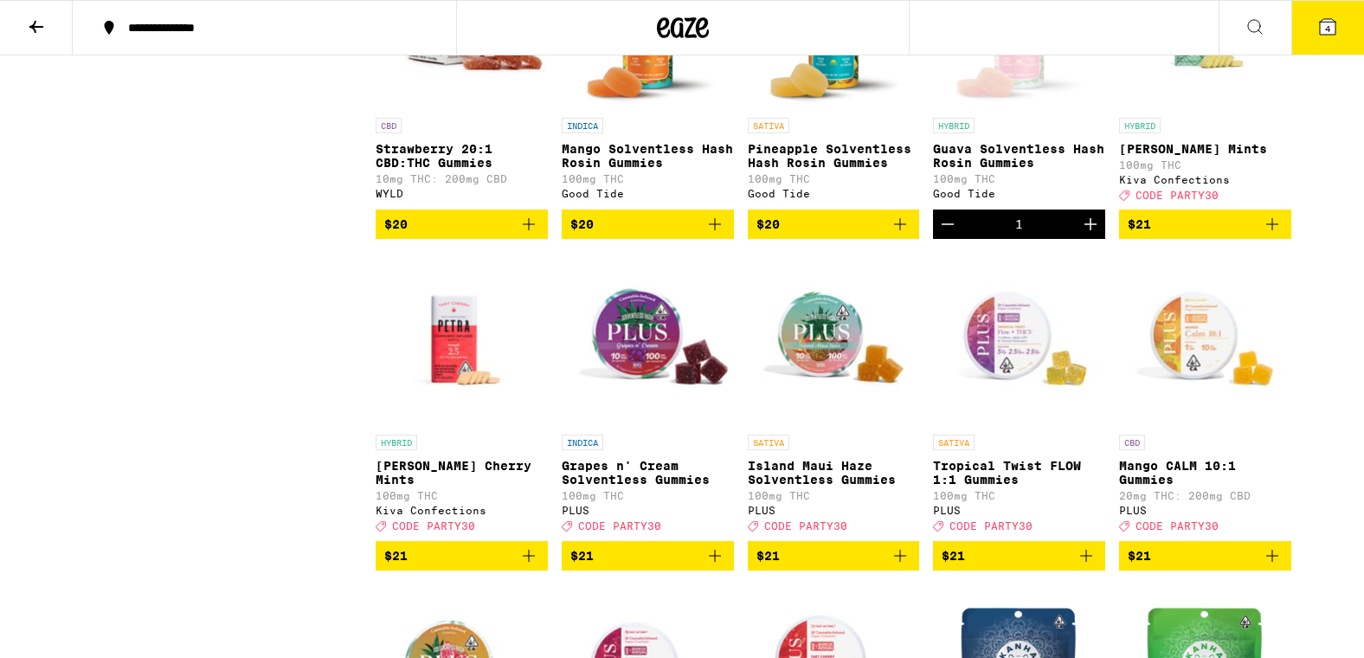
click at [42, 28] on icon at bounding box center [36, 26] width 21 height 21
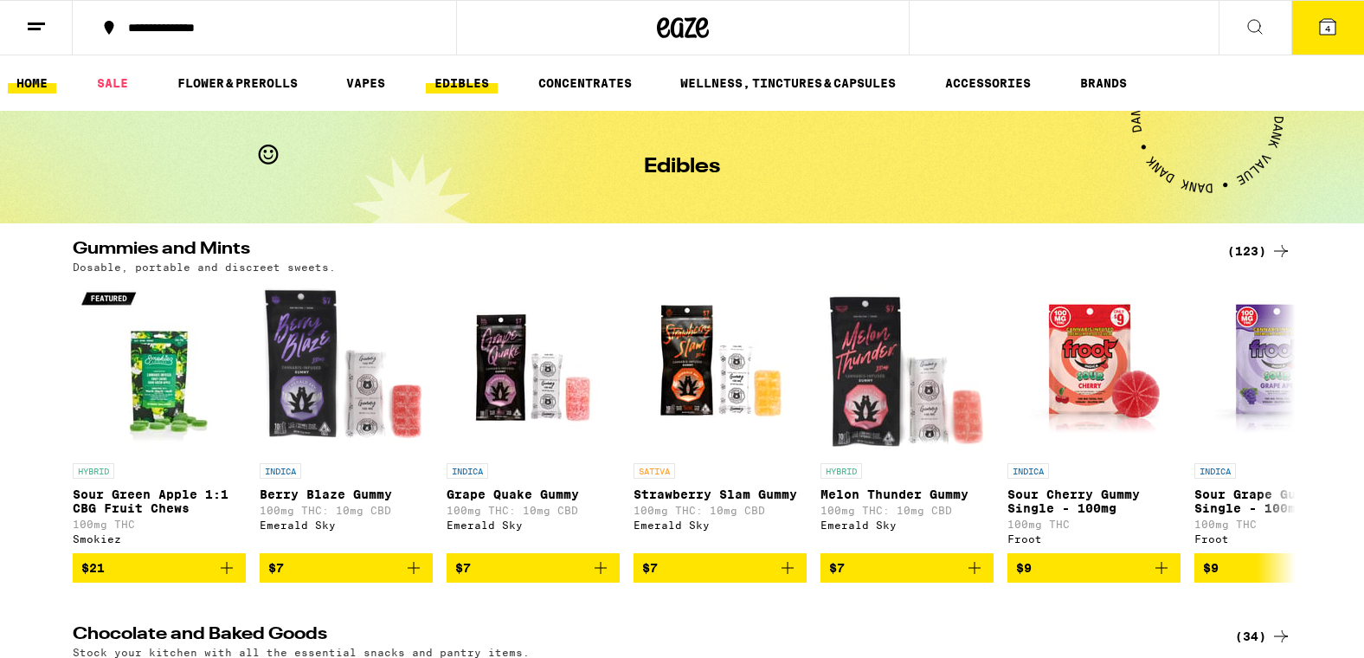
click at [30, 93] on link "HOME" at bounding box center [32, 83] width 48 height 21
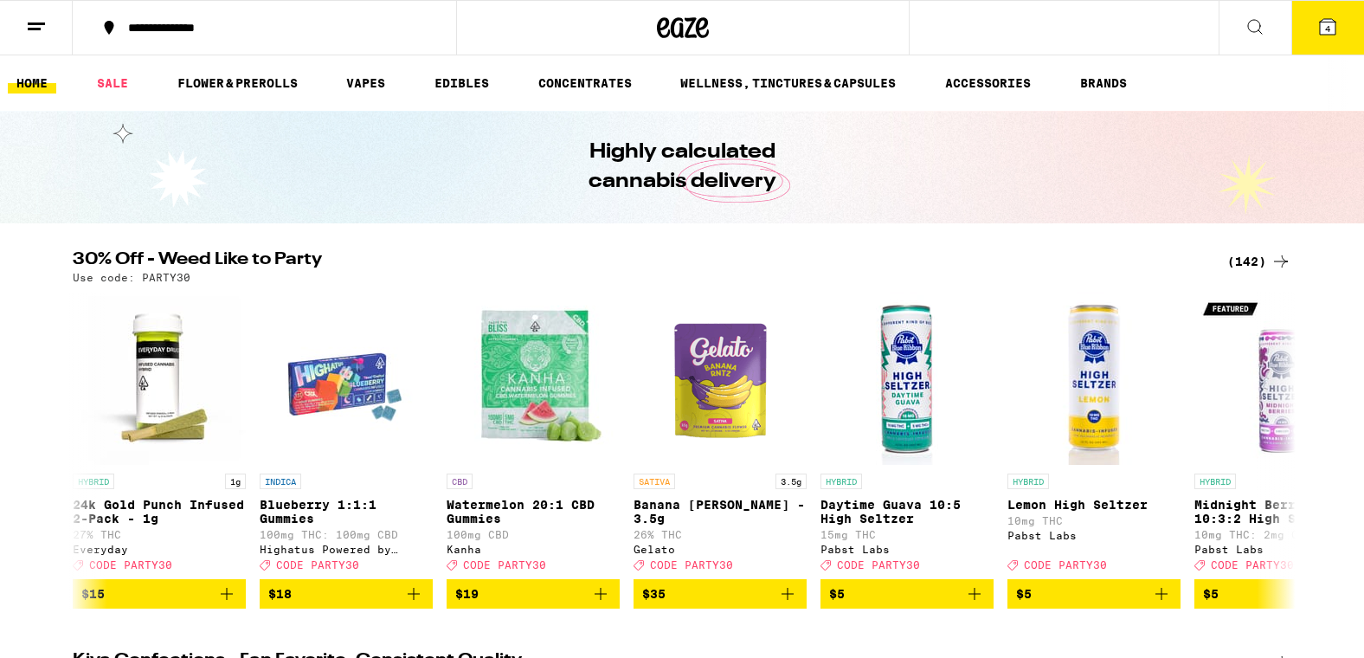
click at [1253, 258] on div "(142)" at bounding box center [1259, 261] width 64 height 21
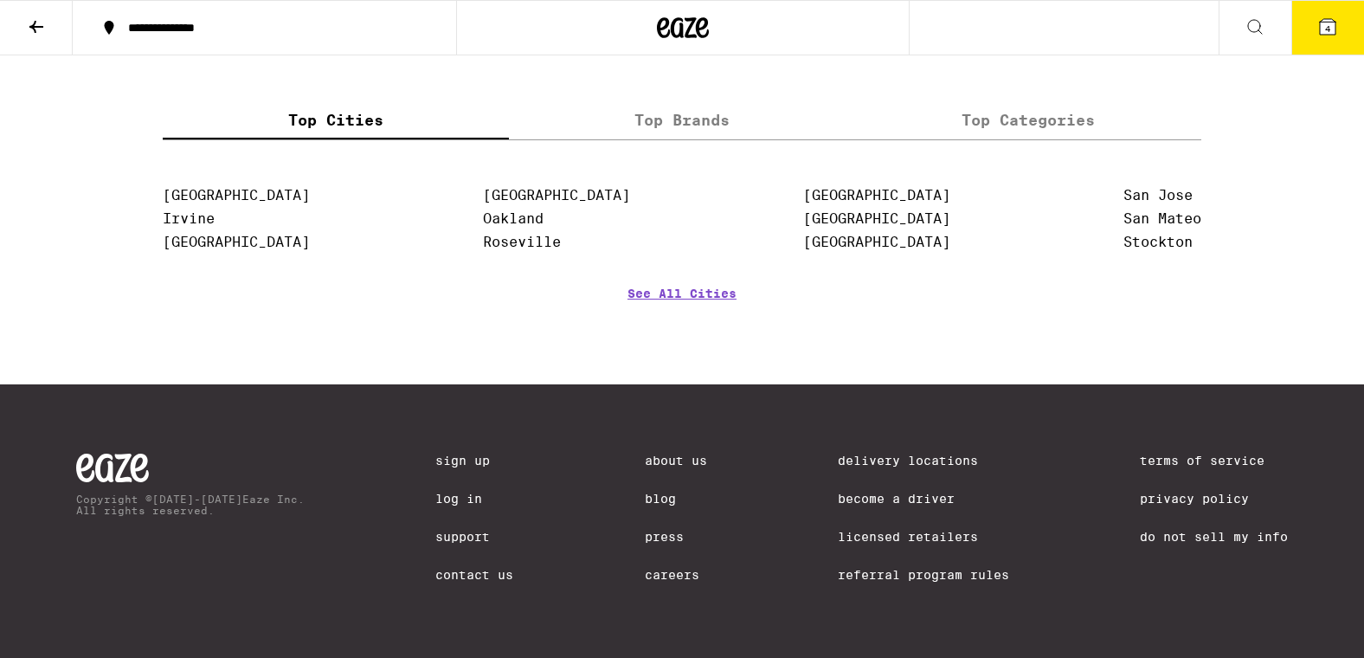
scroll to position [9864, 0]
